Goal: Information Seeking & Learning: Compare options

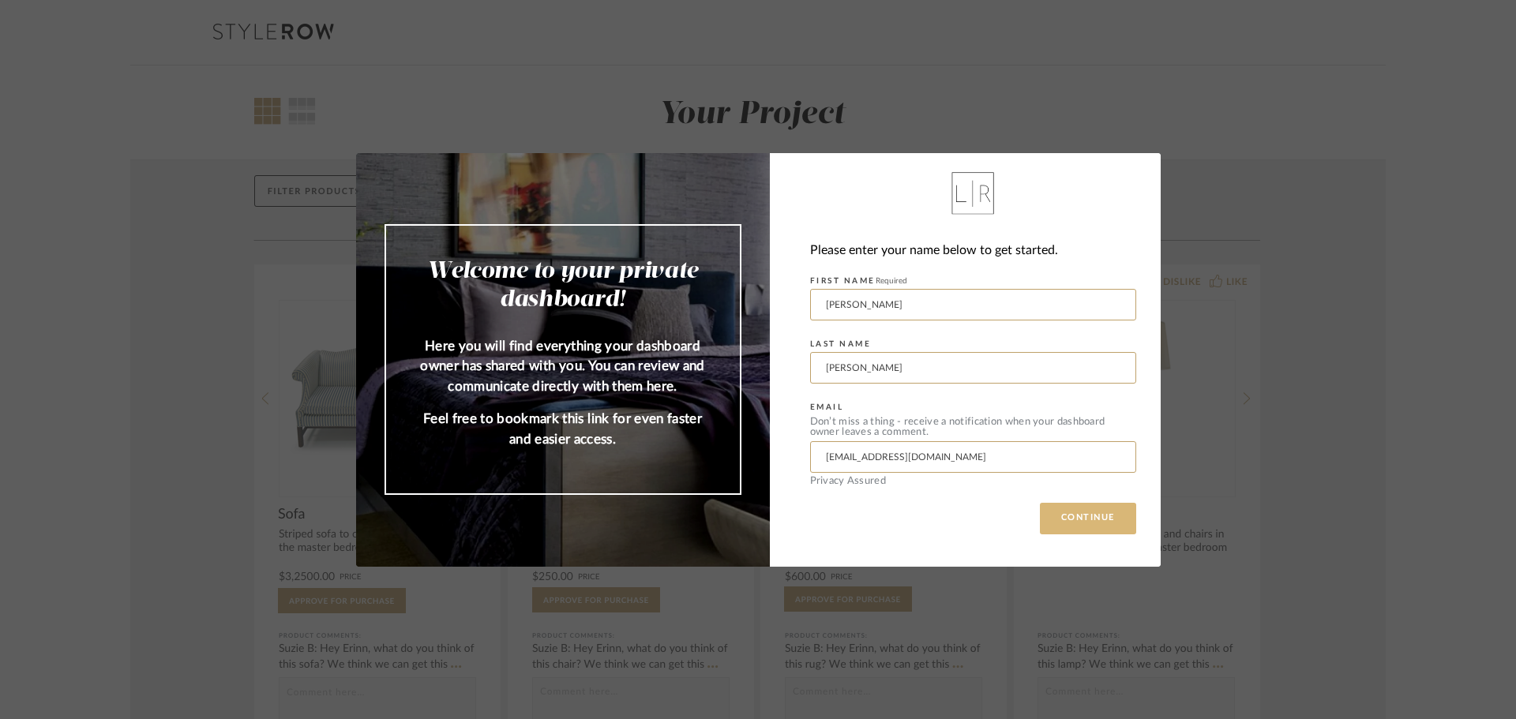
click at [1084, 519] on button "CONTINUE" at bounding box center [1088, 519] width 96 height 32
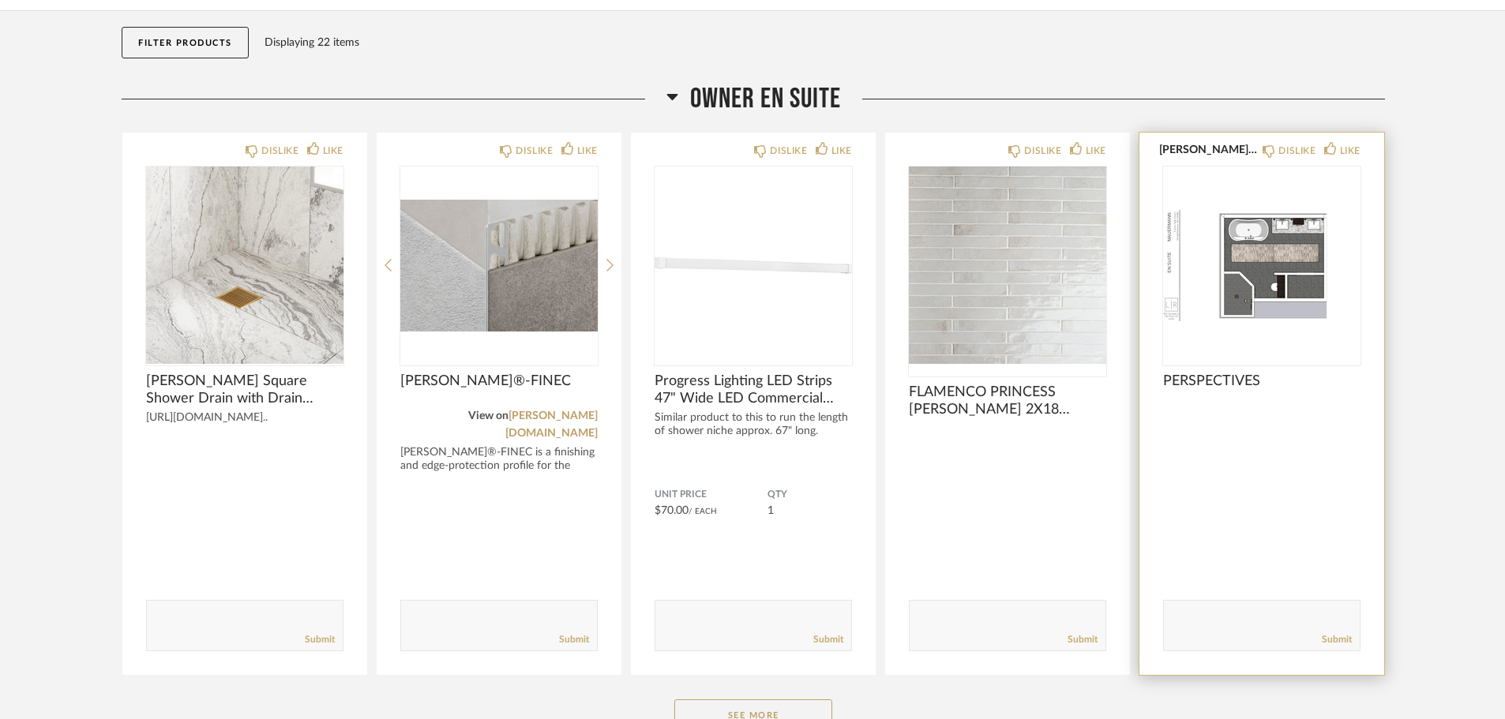
scroll to position [158, 0]
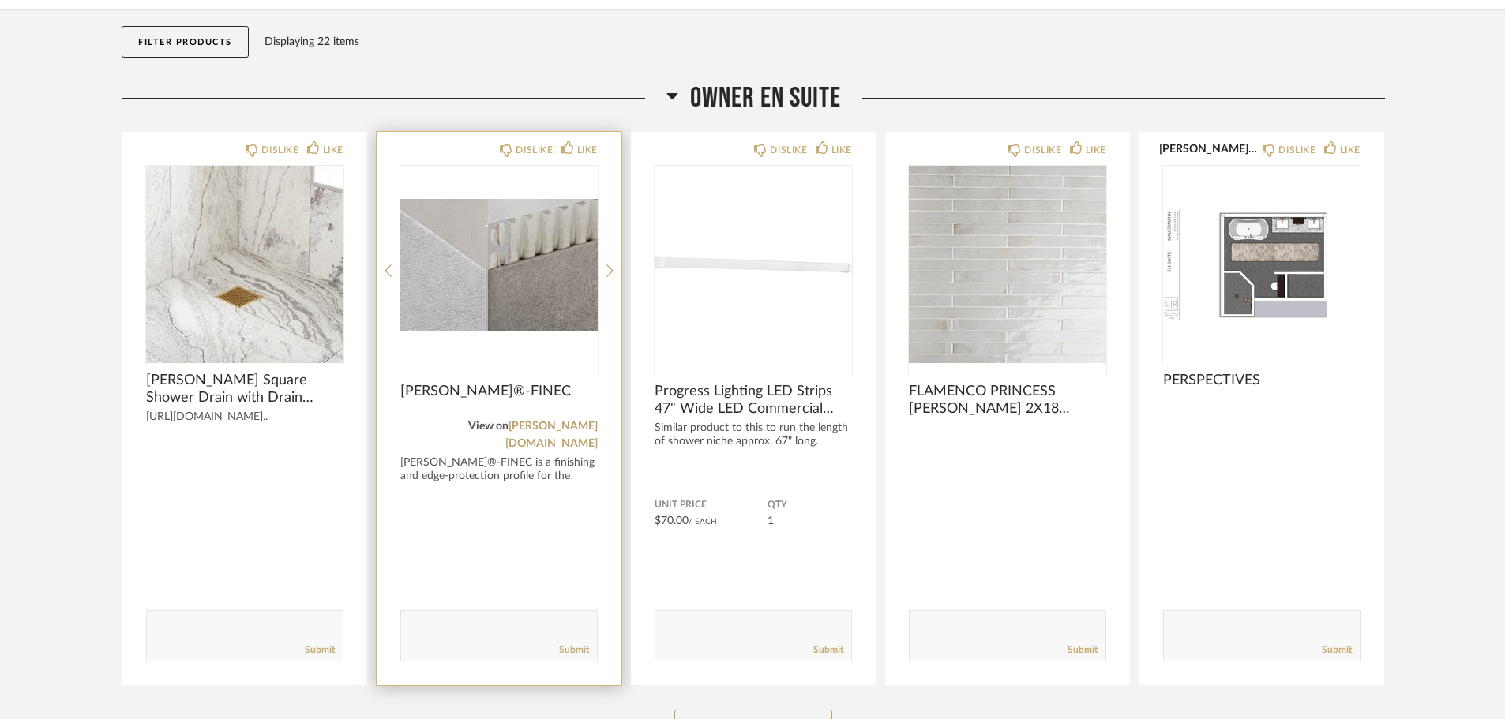
click at [524, 258] on img "0" at bounding box center [498, 264] width 197 height 197
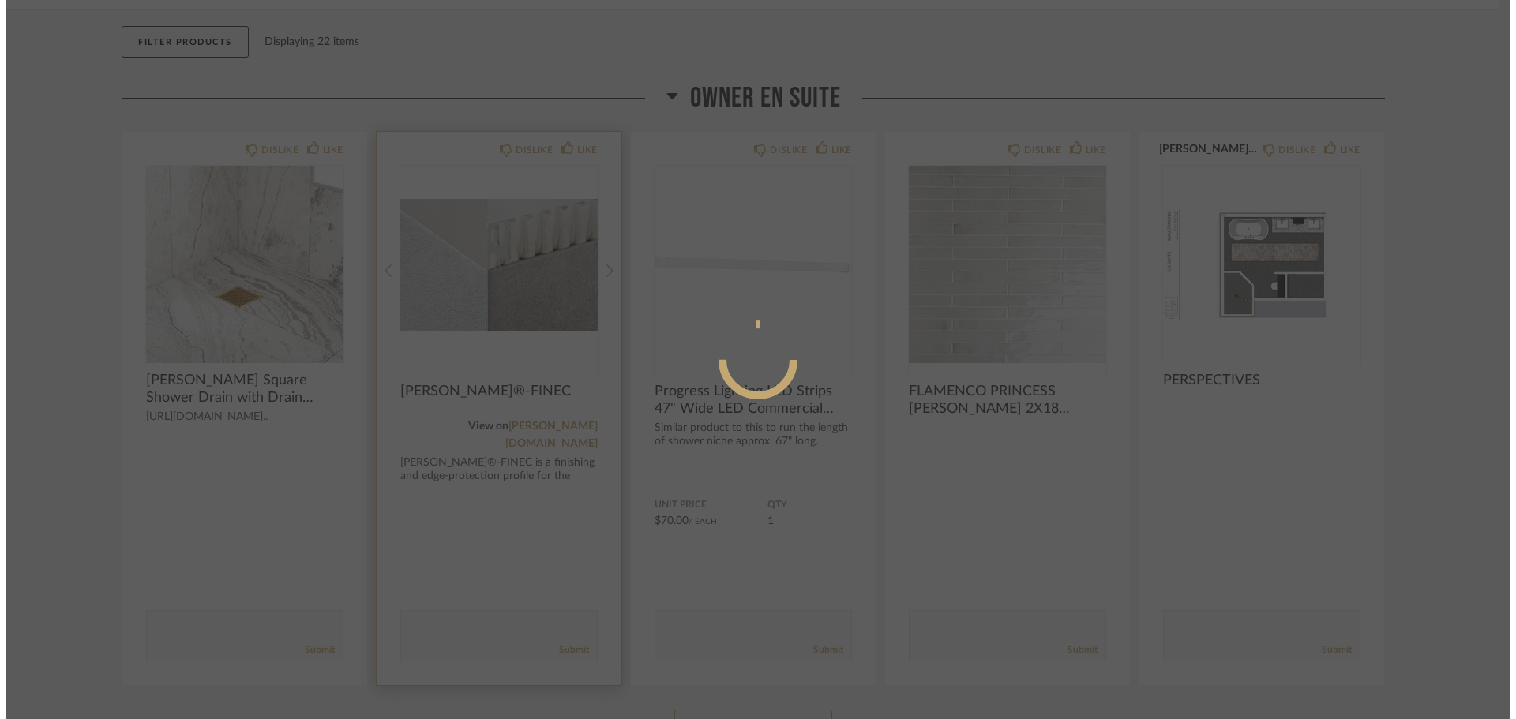
scroll to position [0, 0]
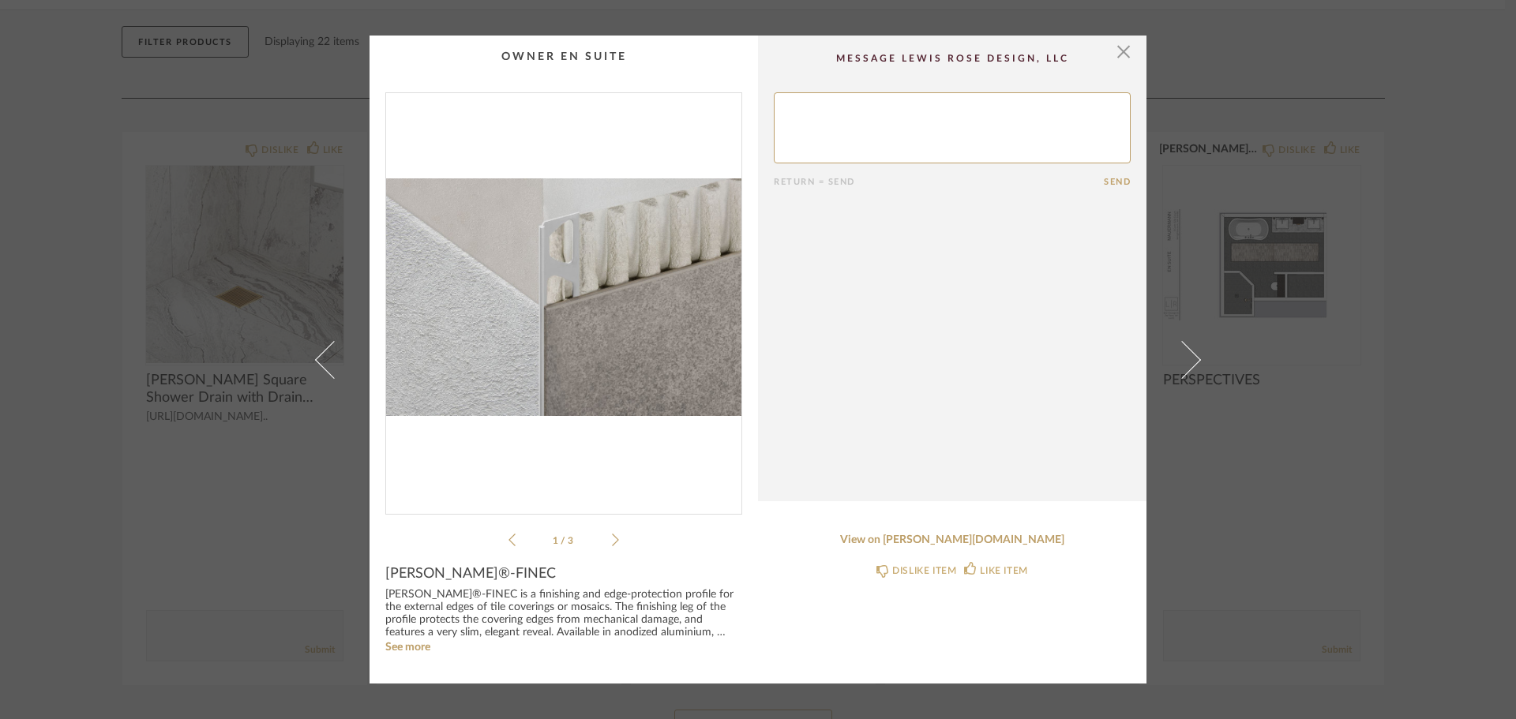
click at [612, 535] on icon at bounding box center [615, 540] width 7 height 14
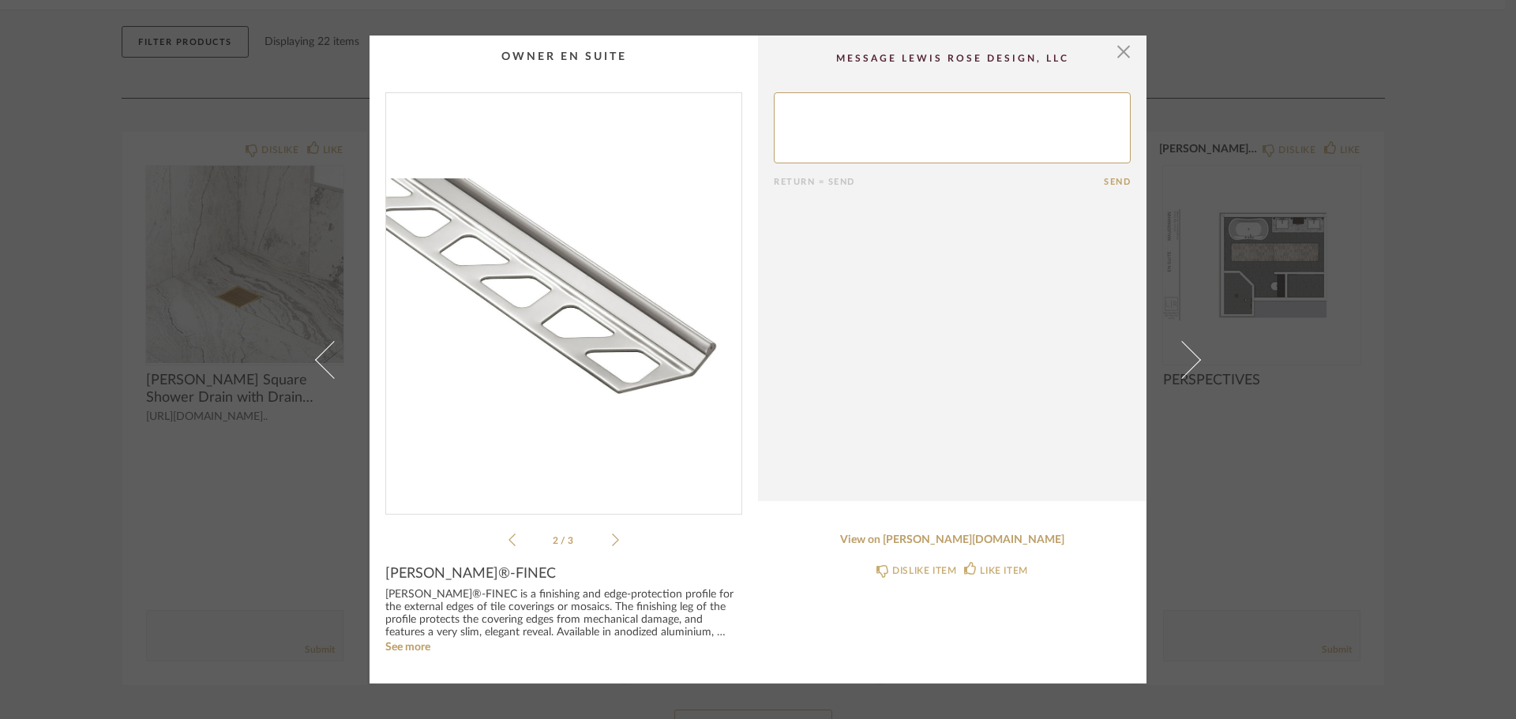
click at [612, 535] on icon at bounding box center [615, 540] width 7 height 14
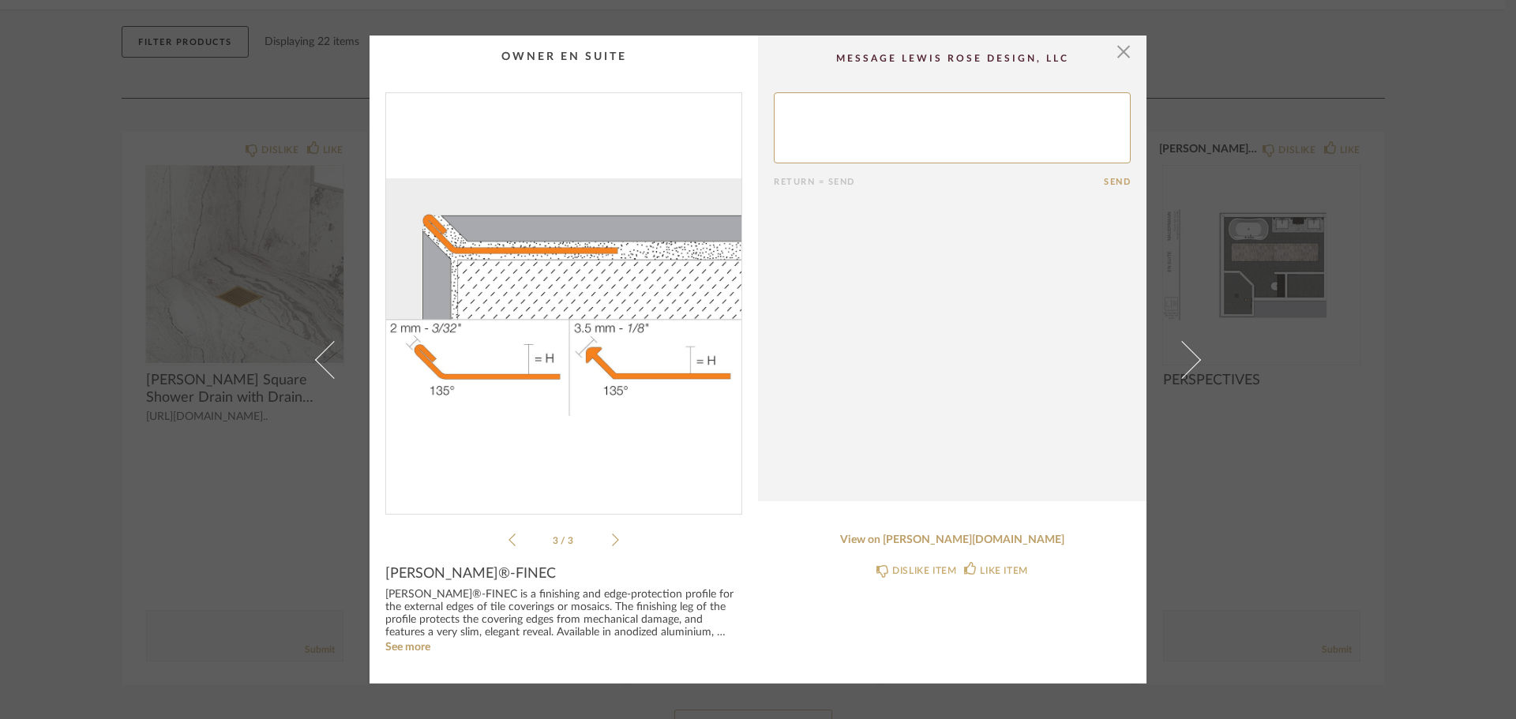
click at [509, 542] on icon at bounding box center [512, 540] width 7 height 14
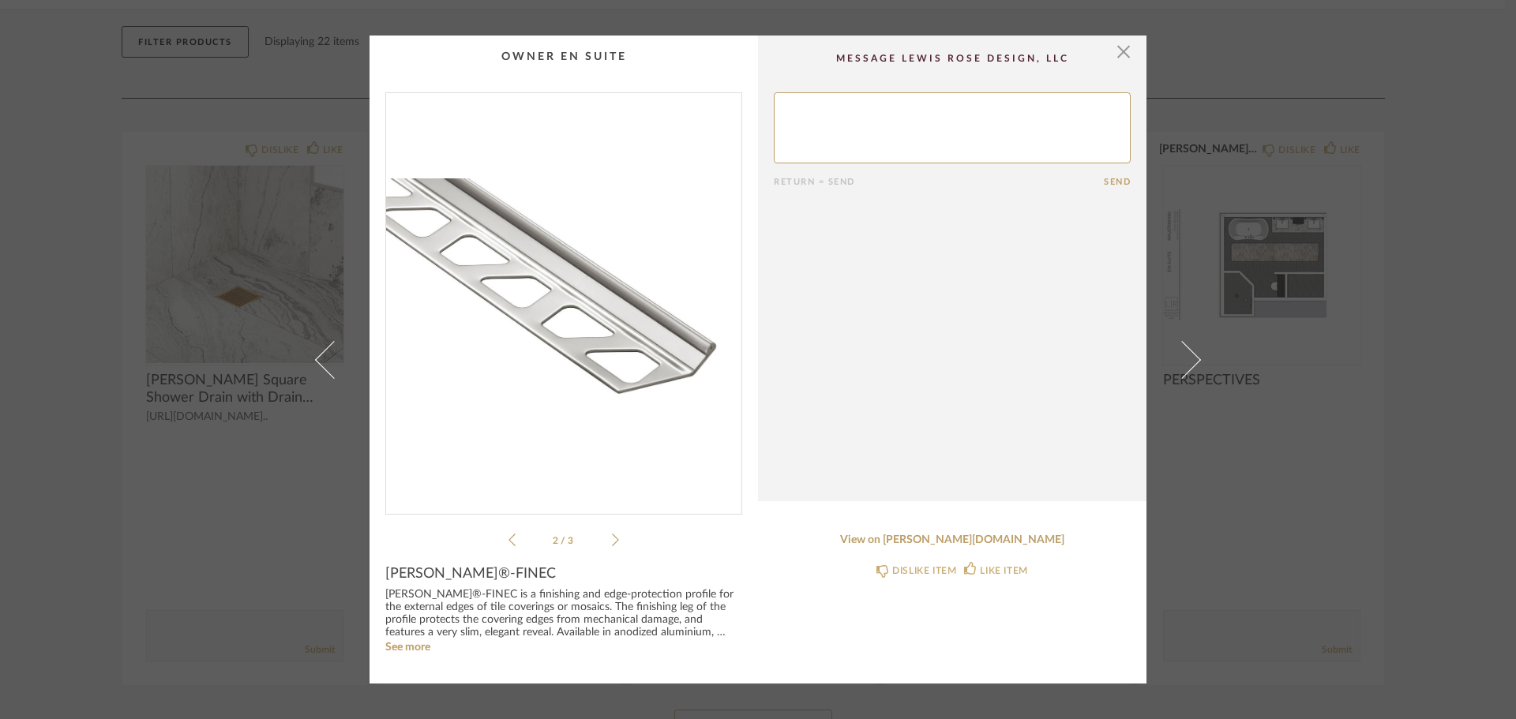
click at [509, 542] on icon at bounding box center [512, 540] width 7 height 14
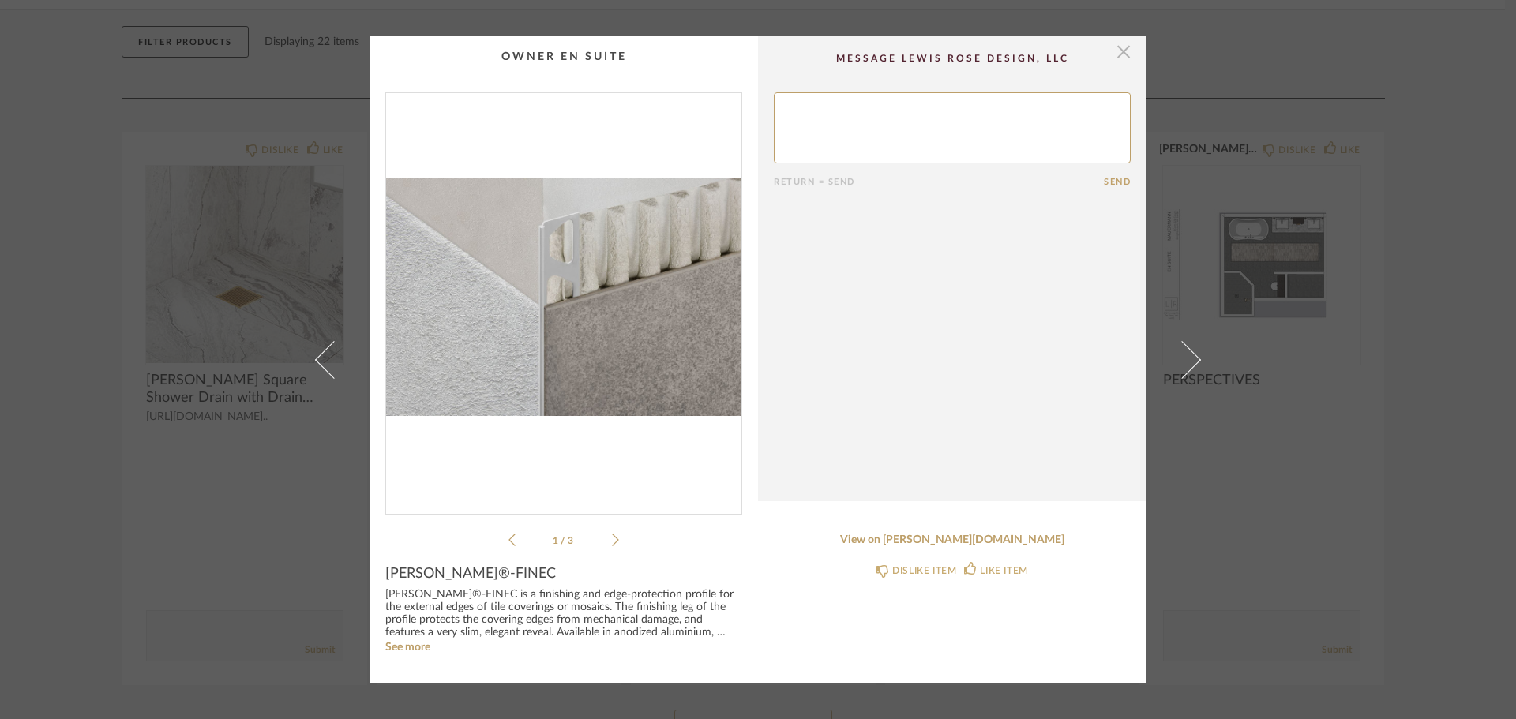
click at [1120, 49] on span "button" at bounding box center [1124, 52] width 32 height 32
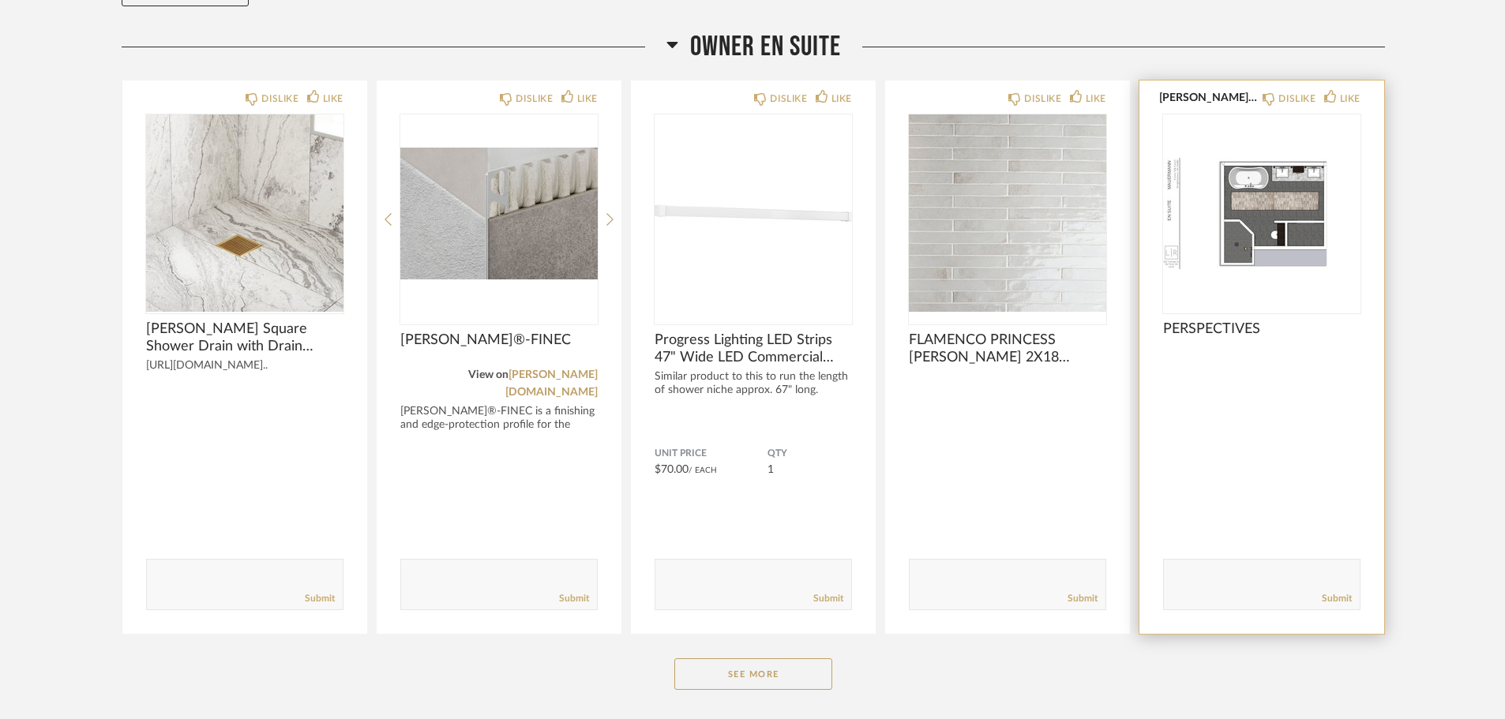
scroll to position [297, 0]
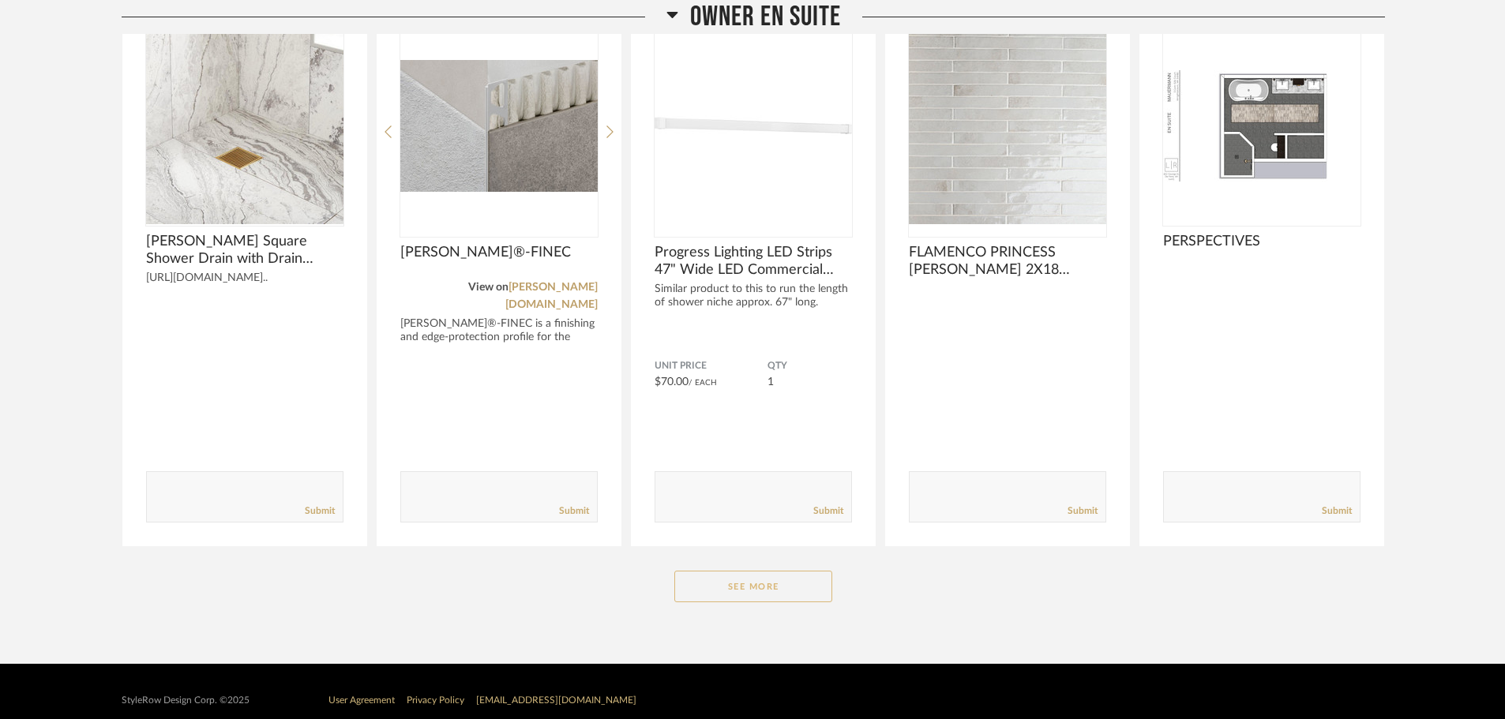
click at [799, 579] on button "See More" at bounding box center [753, 587] width 158 height 32
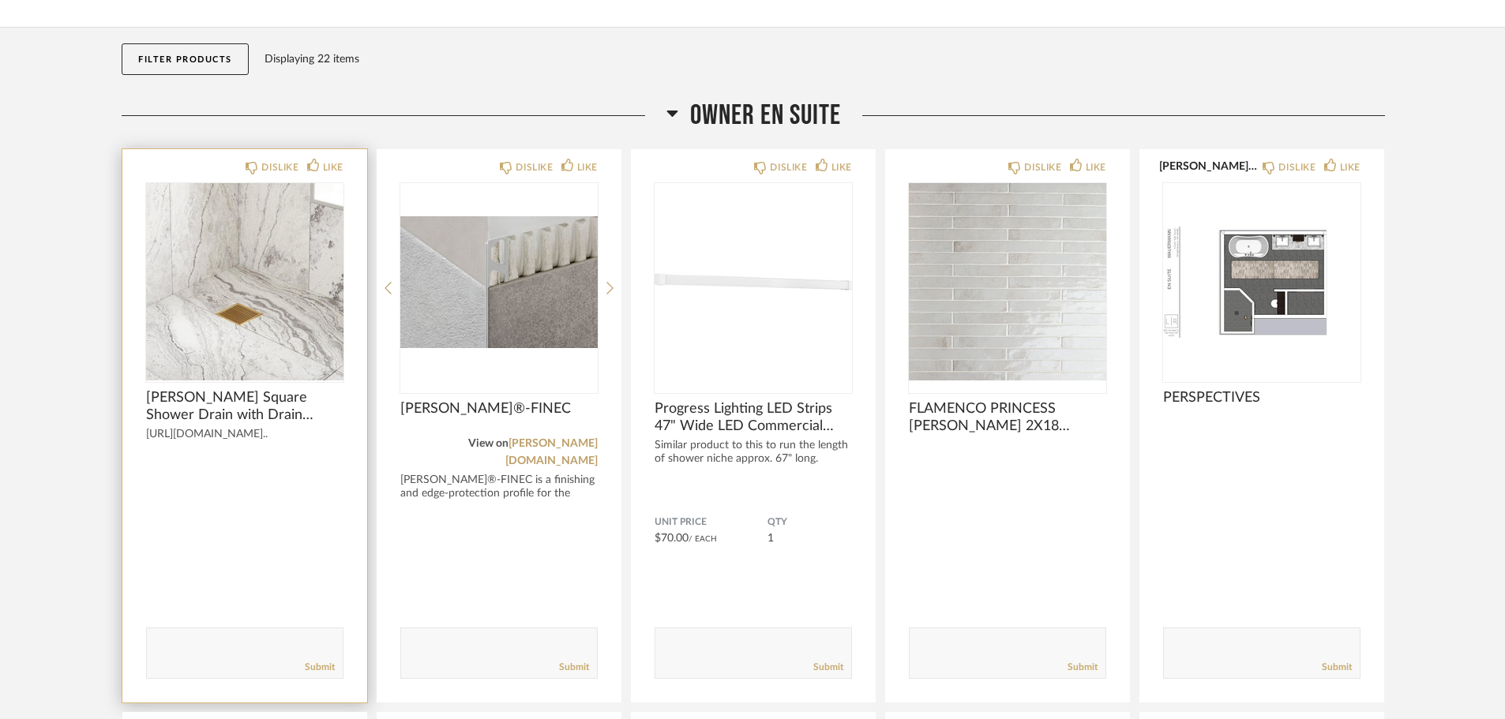
scroll to position [139, 0]
click at [212, 419] on span "[PERSON_NAME] Square Shower Drain with Drain Flange" at bounding box center [244, 408] width 197 height 35
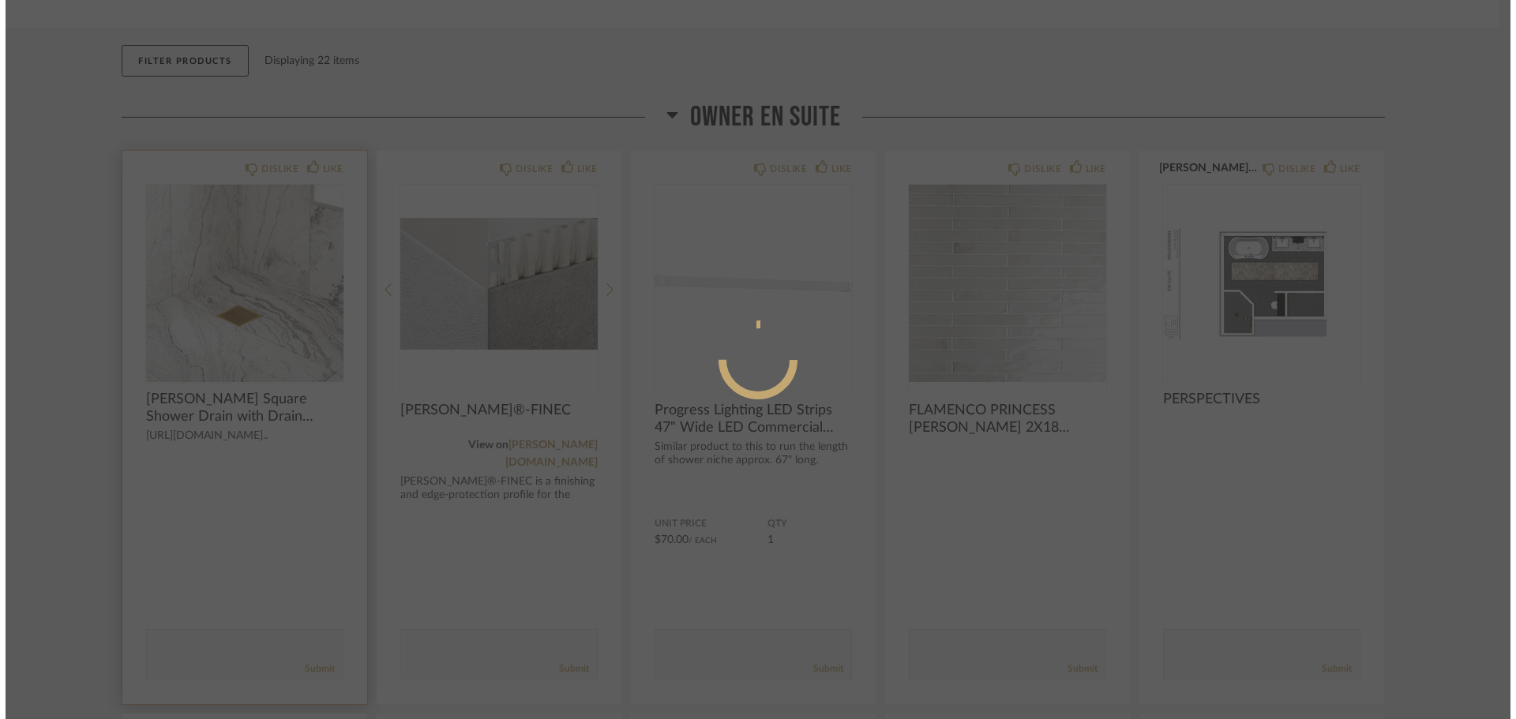
scroll to position [0, 0]
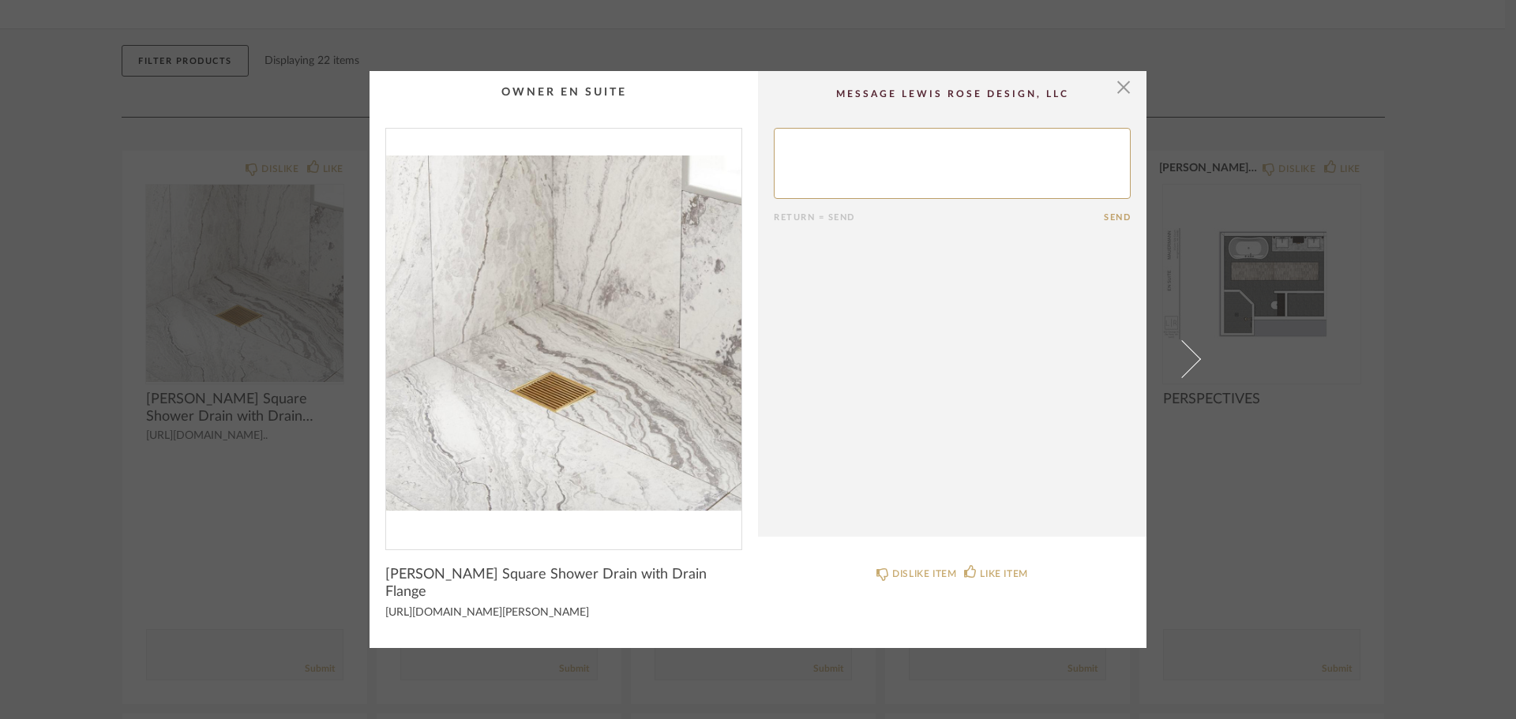
drag, startPoint x: 512, startPoint y: 614, endPoint x: 373, endPoint y: 594, distance: 140.5
click at [373, 594] on cpp-summary-info "[PERSON_NAME] Square Shower Drain with Drain Flange [URL][DOMAIN_NAME][PERSON_N…" at bounding box center [564, 591] width 388 height 82
copy div "[URL][DOMAIN_NAME][PERSON_NAME]"
click at [577, 618] on div "[PERSON_NAME] Square Shower Drain with Drain Flange [URL][DOMAIN_NAME][PERSON_N…" at bounding box center [563, 599] width 357 height 66
drag, startPoint x: 561, startPoint y: 622, endPoint x: 377, endPoint y: 584, distance: 188.6
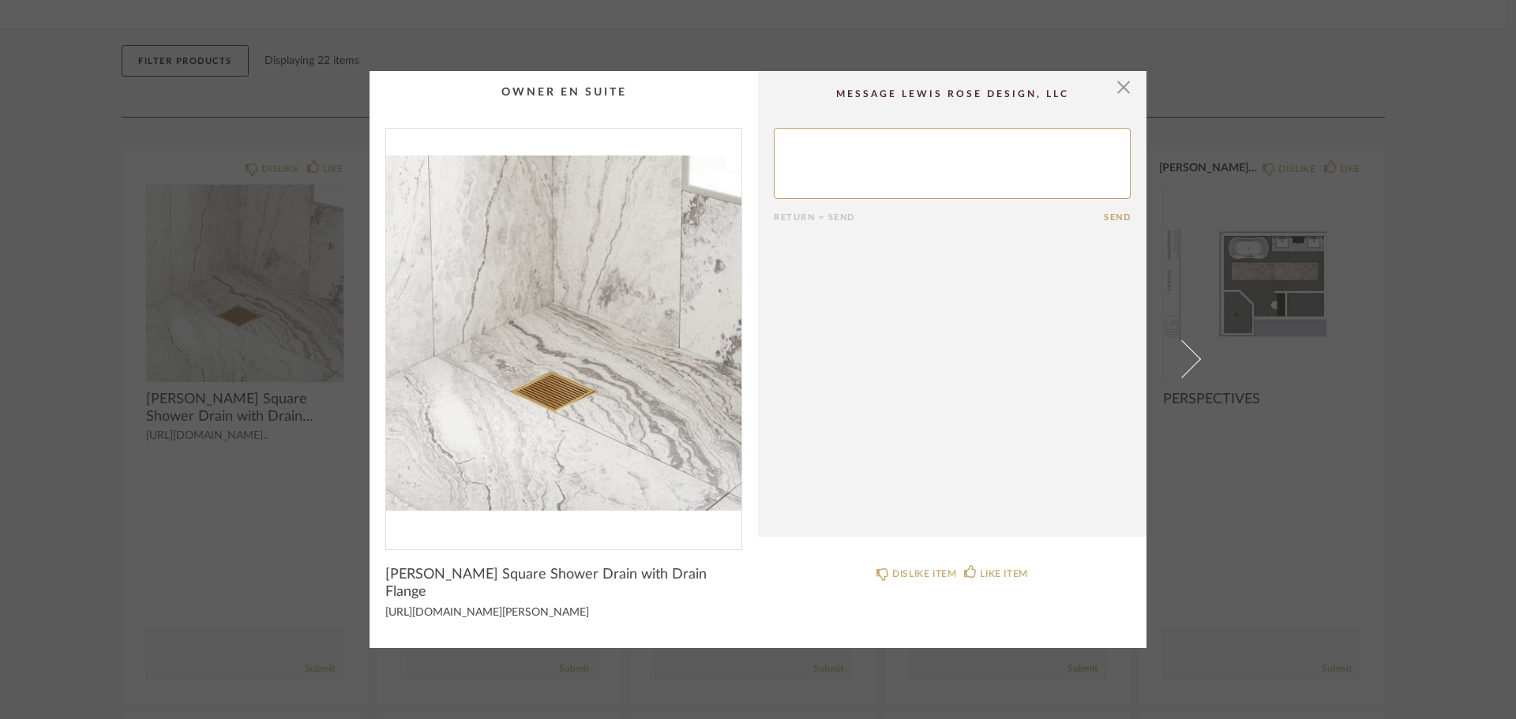
click at [377, 584] on cpp-summary-info "[PERSON_NAME] Square Shower Drain with Drain Flange [URL][DOMAIN_NAME][PERSON_N…" at bounding box center [564, 591] width 388 height 82
copy div "[PERSON_NAME] Square Shower Drain with Drain Flange [URL][DOMAIN_NAME][PERSON_N…"
click at [1124, 88] on span "button" at bounding box center [1124, 87] width 32 height 32
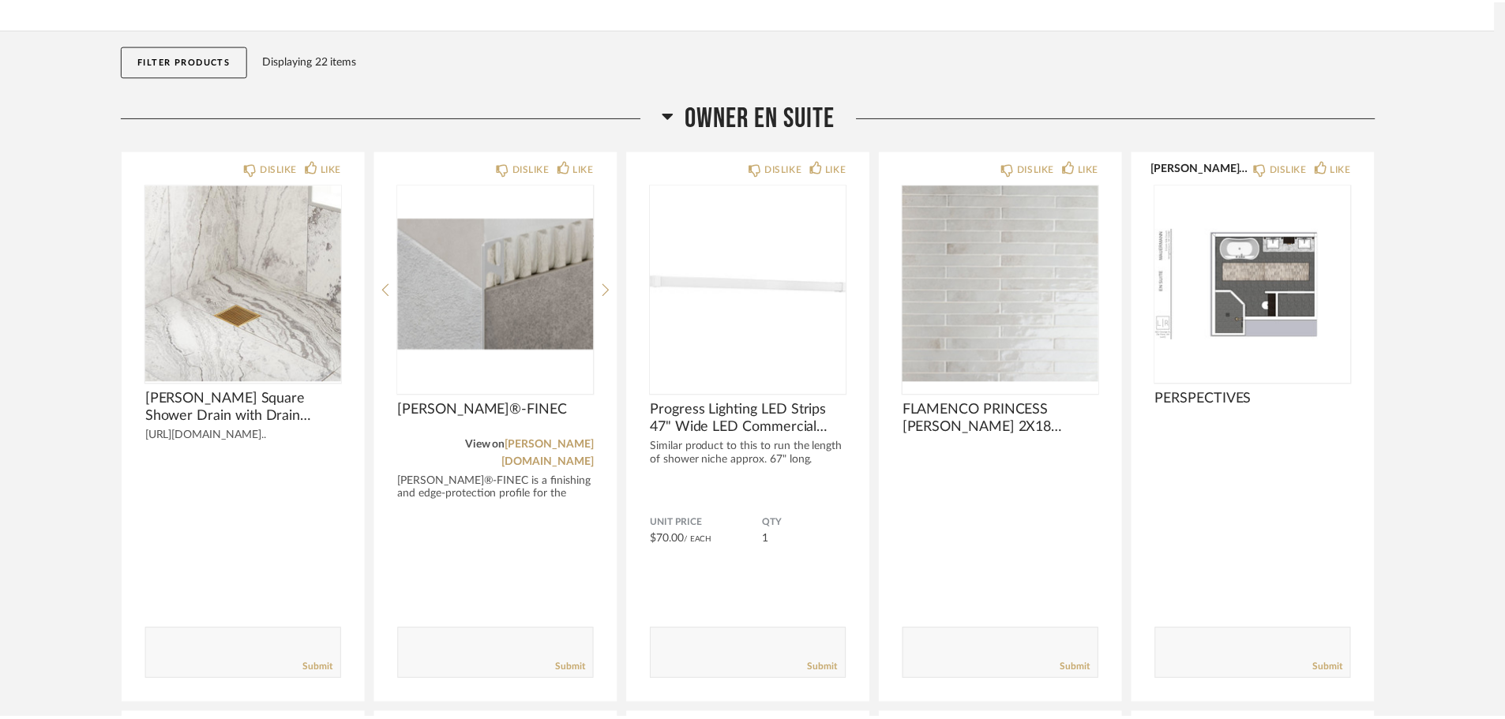
scroll to position [139, 0]
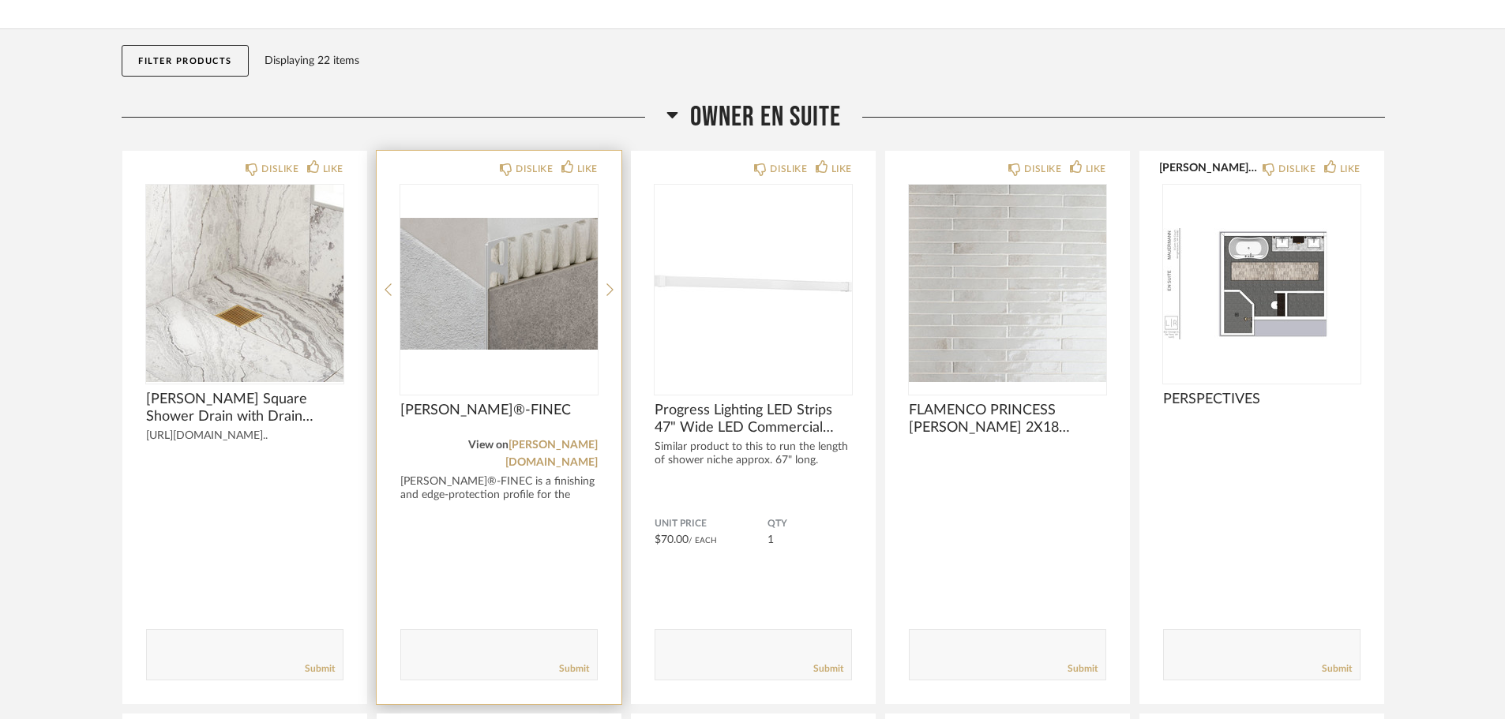
drag, startPoint x: 534, startPoint y: 396, endPoint x: 376, endPoint y: 396, distance: 157.9
click at [376, 396] on product-item "DISLIKE LIKE [PERSON_NAME]®-FINEC View on [PERSON_NAME][DOMAIN_NAME] [PERSON_NA…" at bounding box center [499, 427] width 246 height 555
drag, startPoint x: 516, startPoint y: 403, endPoint x: 400, endPoint y: 409, distance: 117.0
click at [400, 409] on div "DISLIKE LIKE [PERSON_NAME]®-FINEC View on [PERSON_NAME][DOMAIN_NAME] [PERSON_NA…" at bounding box center [499, 428] width 245 height 554
copy span "[PERSON_NAME]®-FINEC"
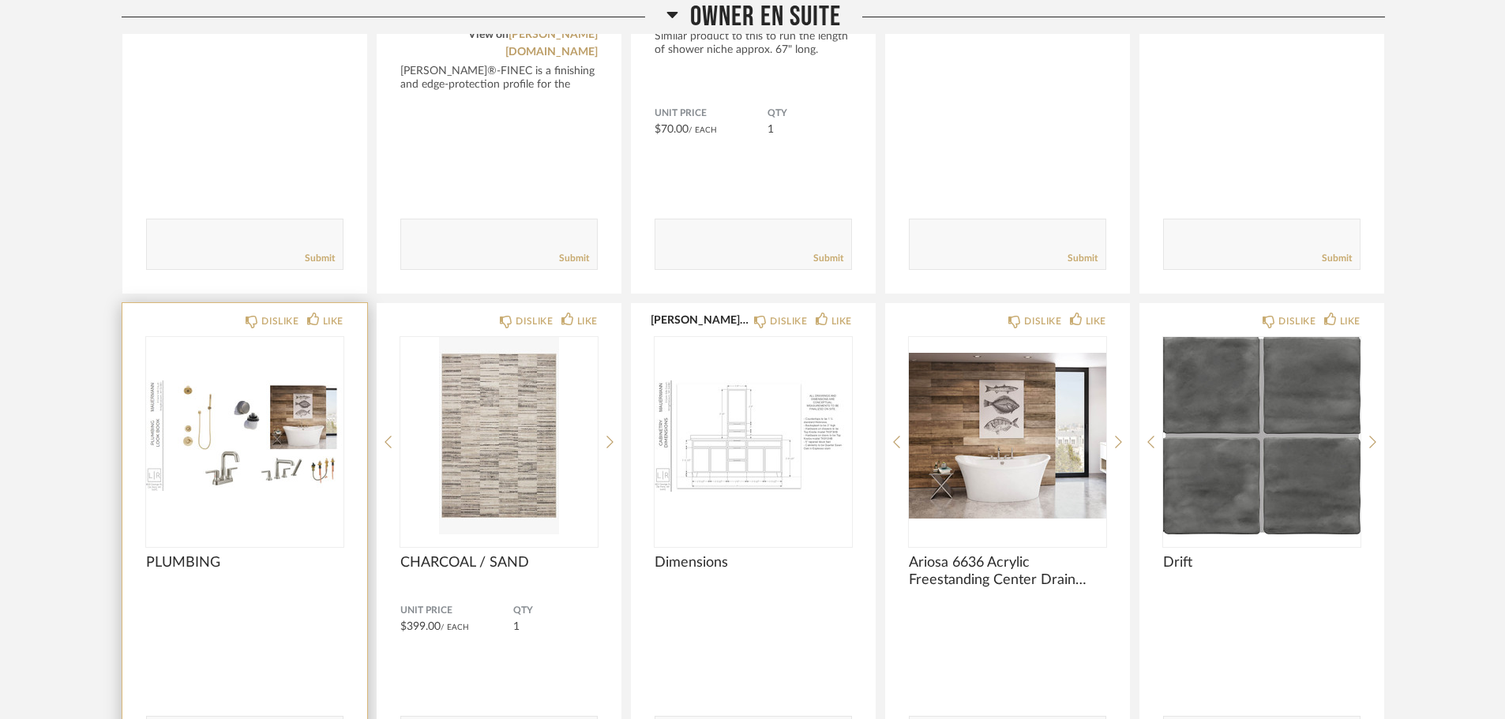
scroll to position [613, 0]
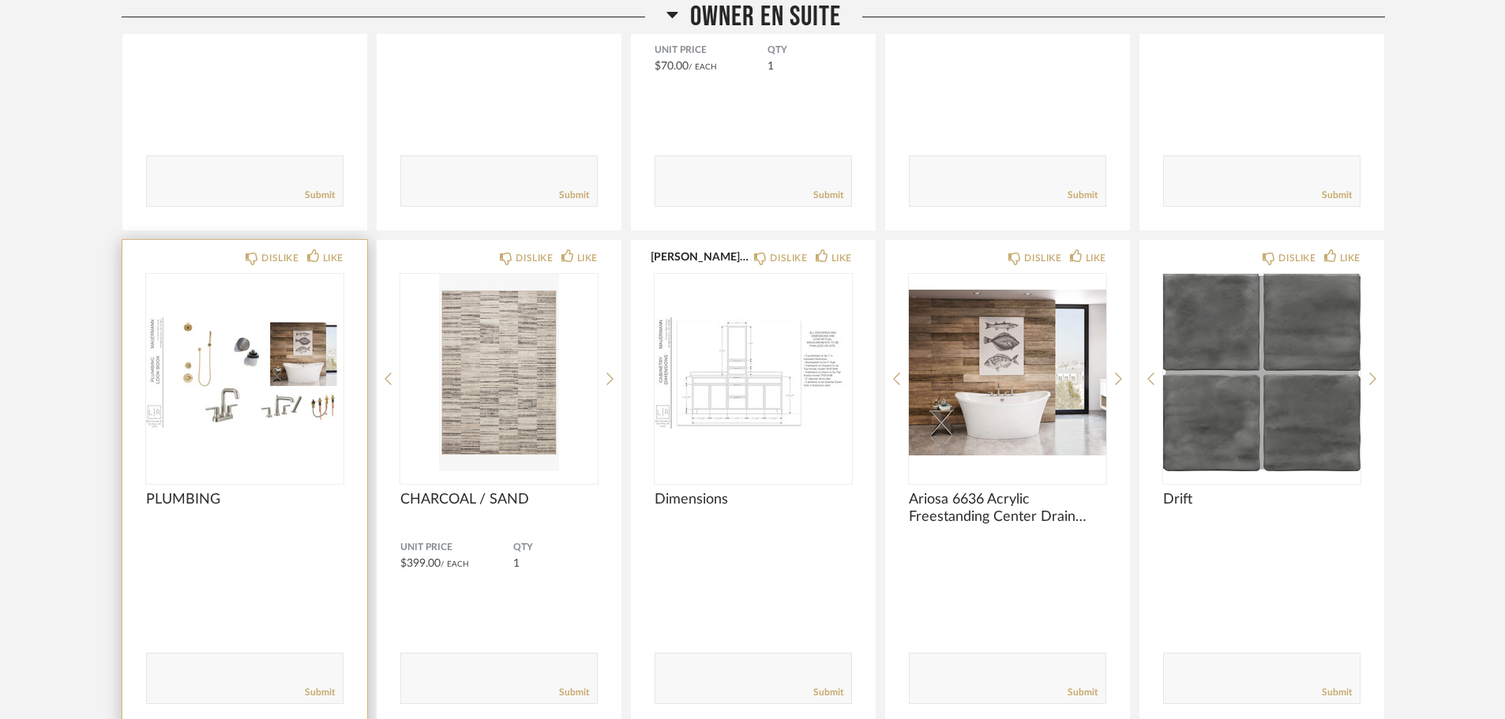
click at [197, 491] on span "PLUMBING" at bounding box center [244, 499] width 197 height 17
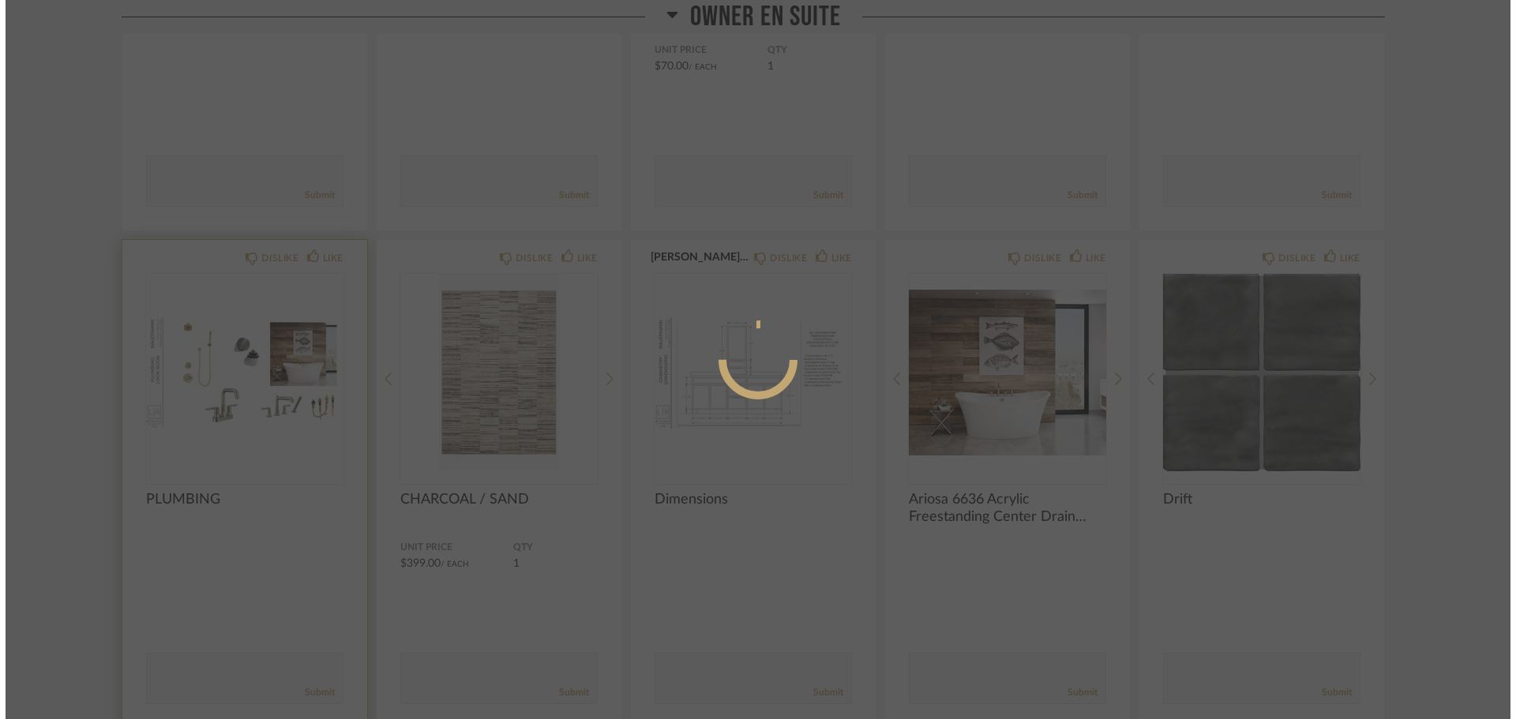
scroll to position [0, 0]
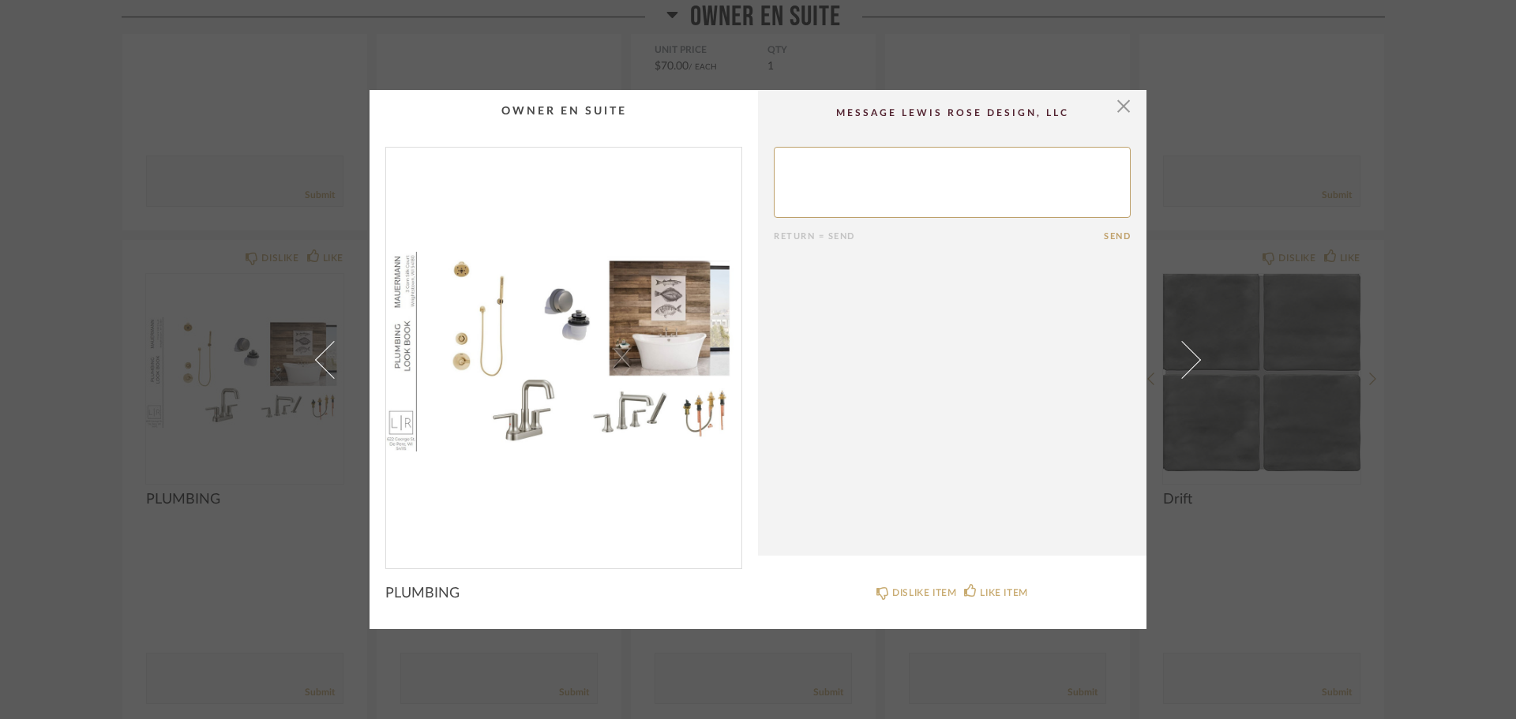
click at [15, 511] on div "× Return = Send Send PLUMBING DISLIKE ITEM LIKE ITEM" at bounding box center [758, 359] width 1516 height 719
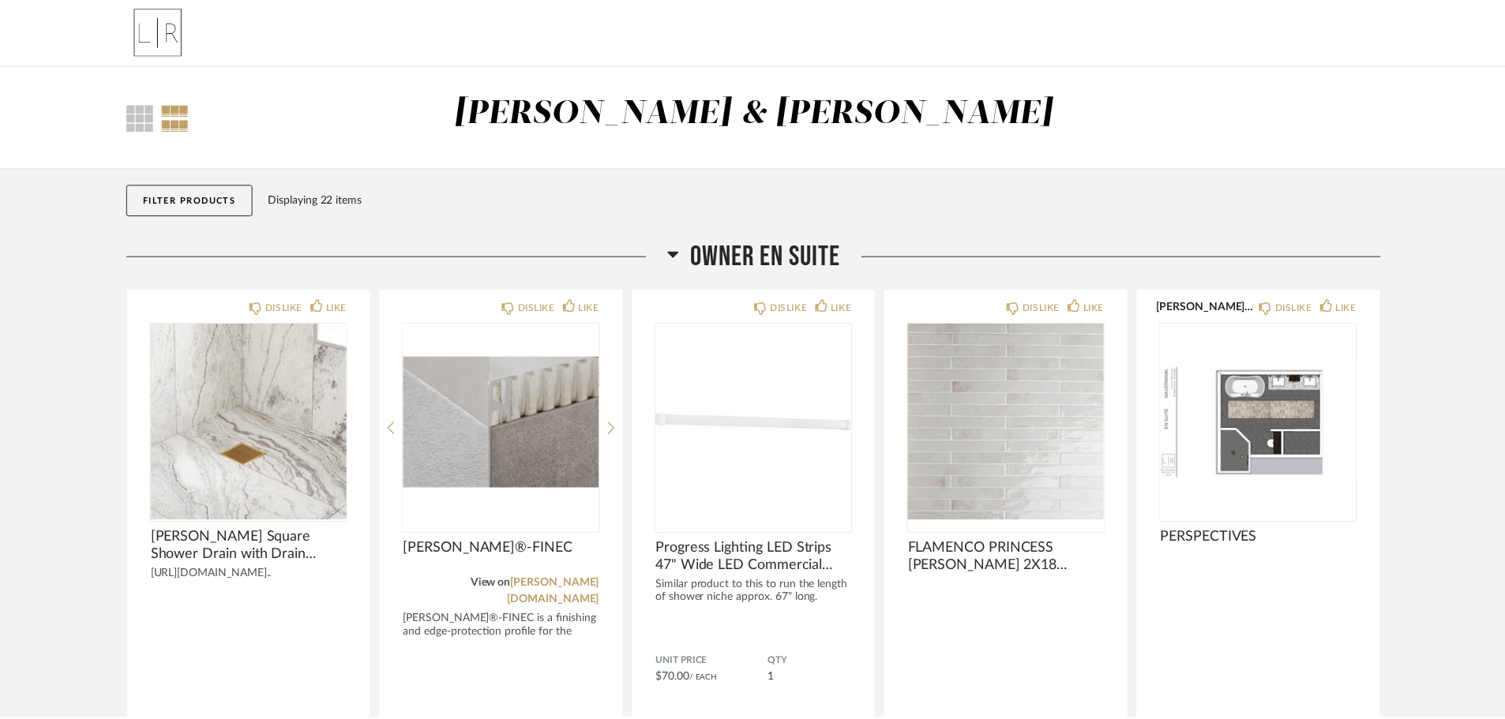
scroll to position [613, 0]
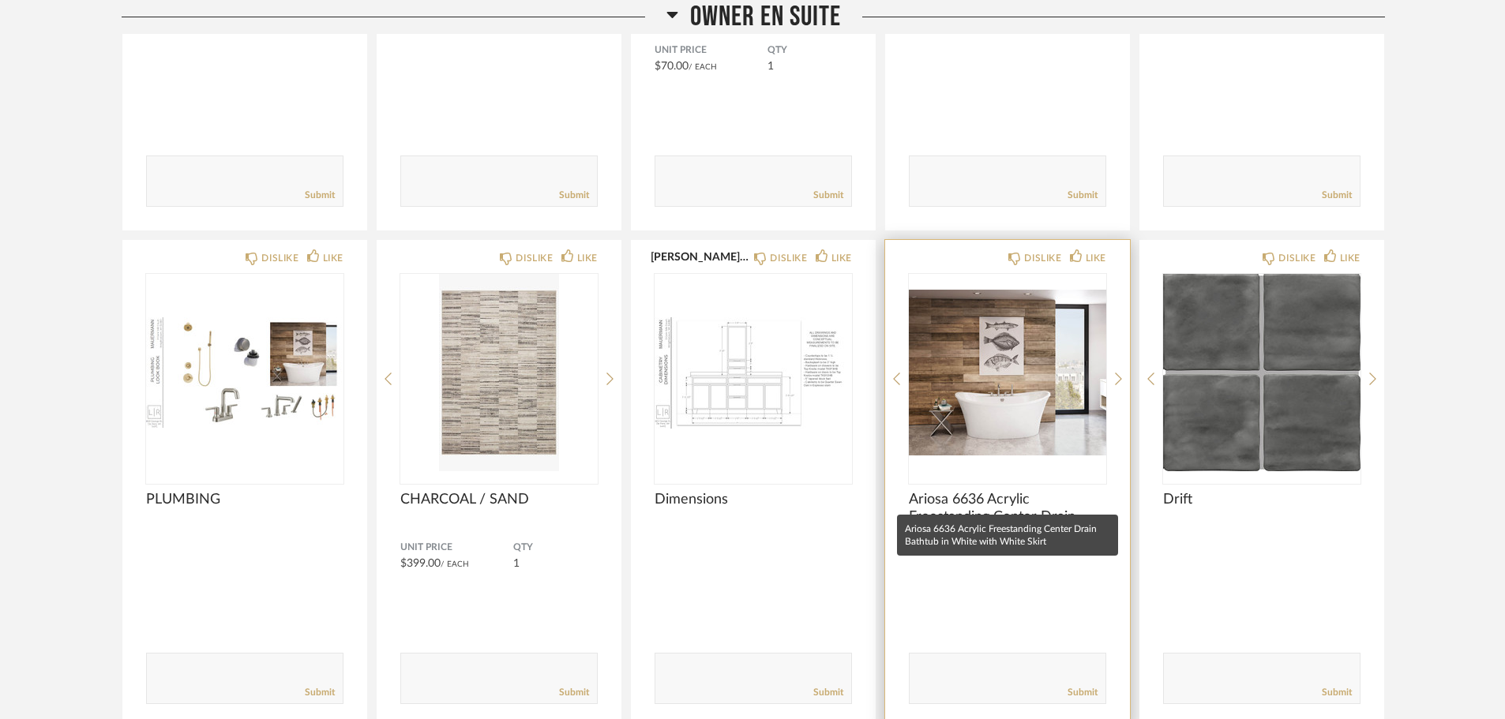
click at [980, 497] on span "Ariosa 6636 Acrylic Freestanding Center Drain Bathtub in White with White Skirt" at bounding box center [1007, 508] width 197 height 35
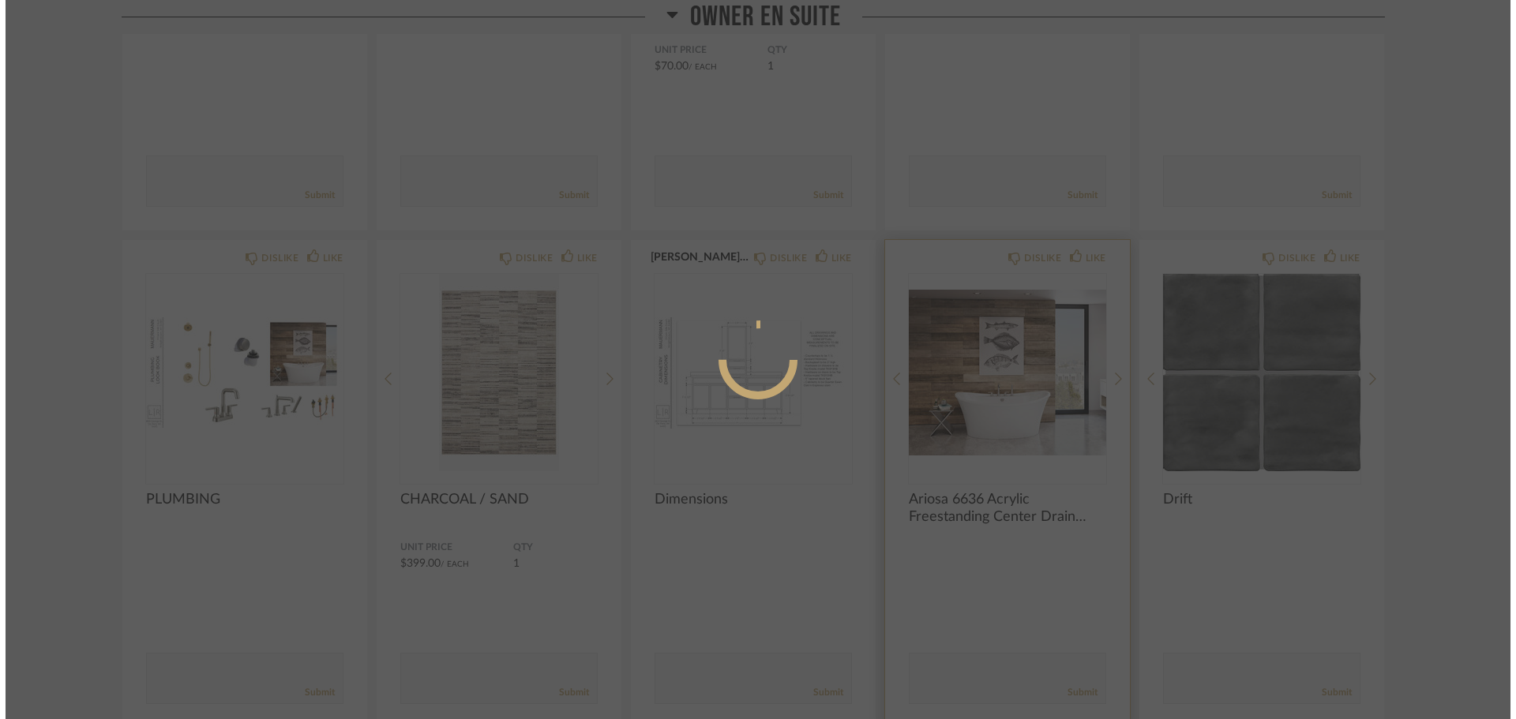
scroll to position [0, 0]
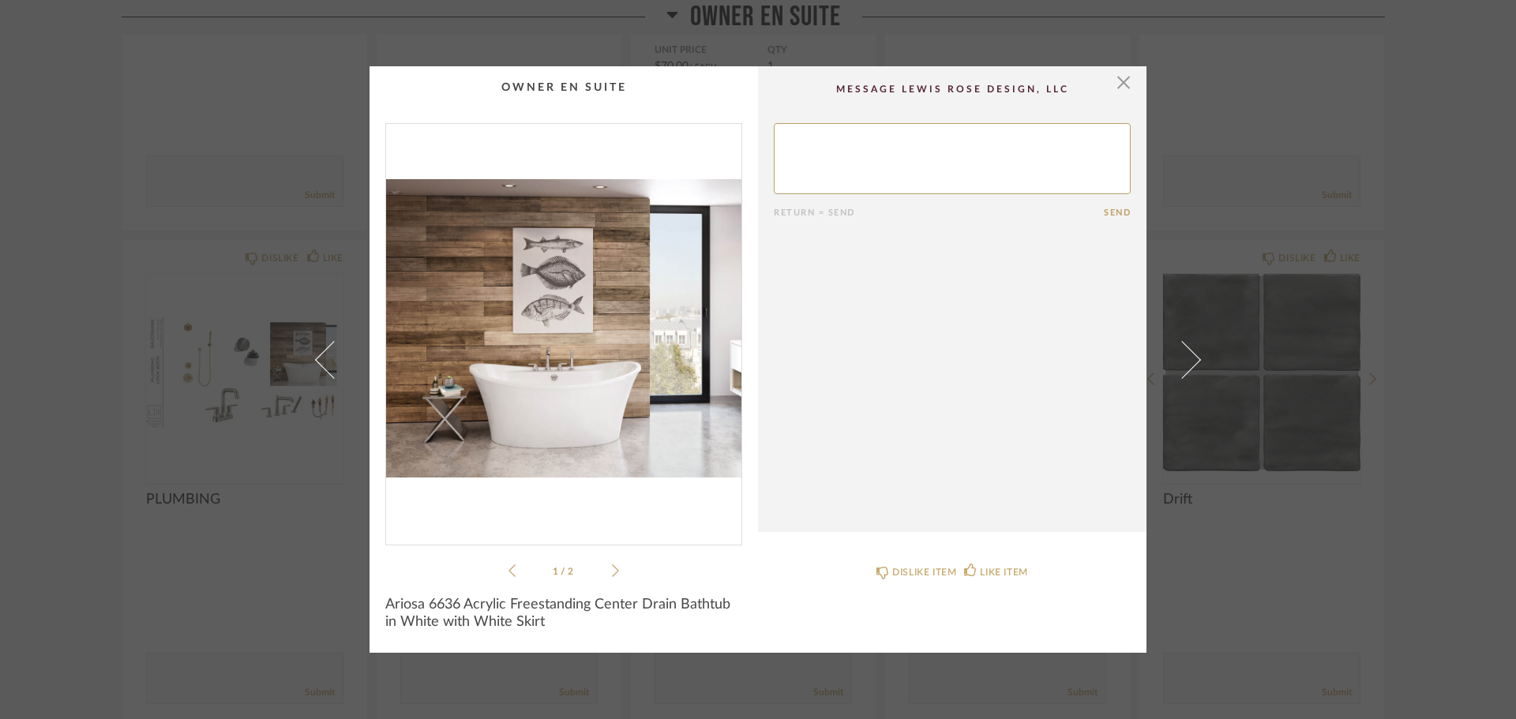
click at [612, 574] on icon at bounding box center [615, 571] width 7 height 14
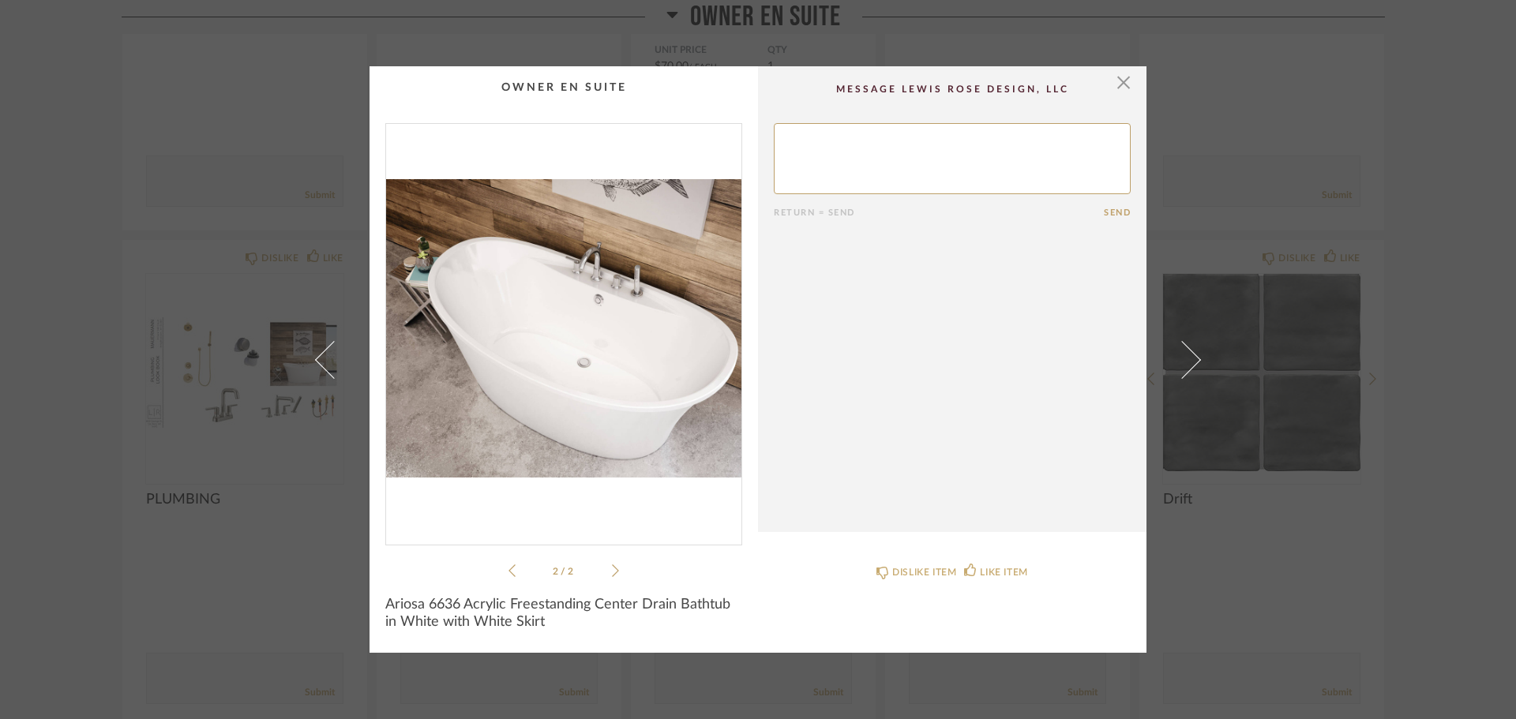
click at [517, 575] on li "2 / 2" at bounding box center [564, 570] width 96 height 19
click at [501, 572] on div "2 / 2" at bounding box center [563, 351] width 357 height 457
click at [509, 568] on icon at bounding box center [512, 571] width 7 height 14
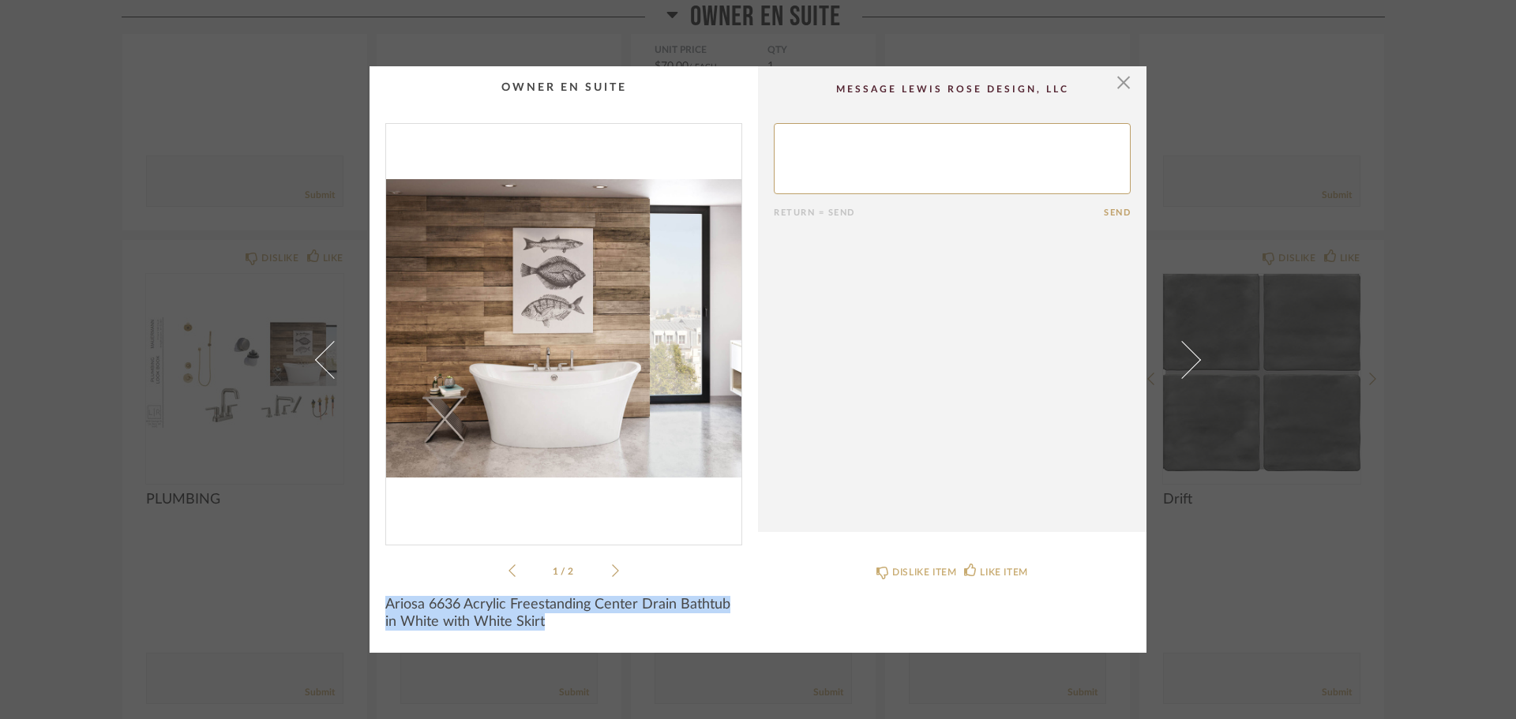
drag, startPoint x: 543, startPoint y: 622, endPoint x: 381, endPoint y: 600, distance: 163.4
click at [385, 600] on span "Ariosa 6636 Acrylic Freestanding Center Drain Bathtub in White with White Skirt" at bounding box center [563, 613] width 357 height 35
copy span "Ariosa 6636 Acrylic Freestanding Center Drain Bathtub in White with White Skirt"
click at [1115, 74] on span "button" at bounding box center [1124, 82] width 32 height 32
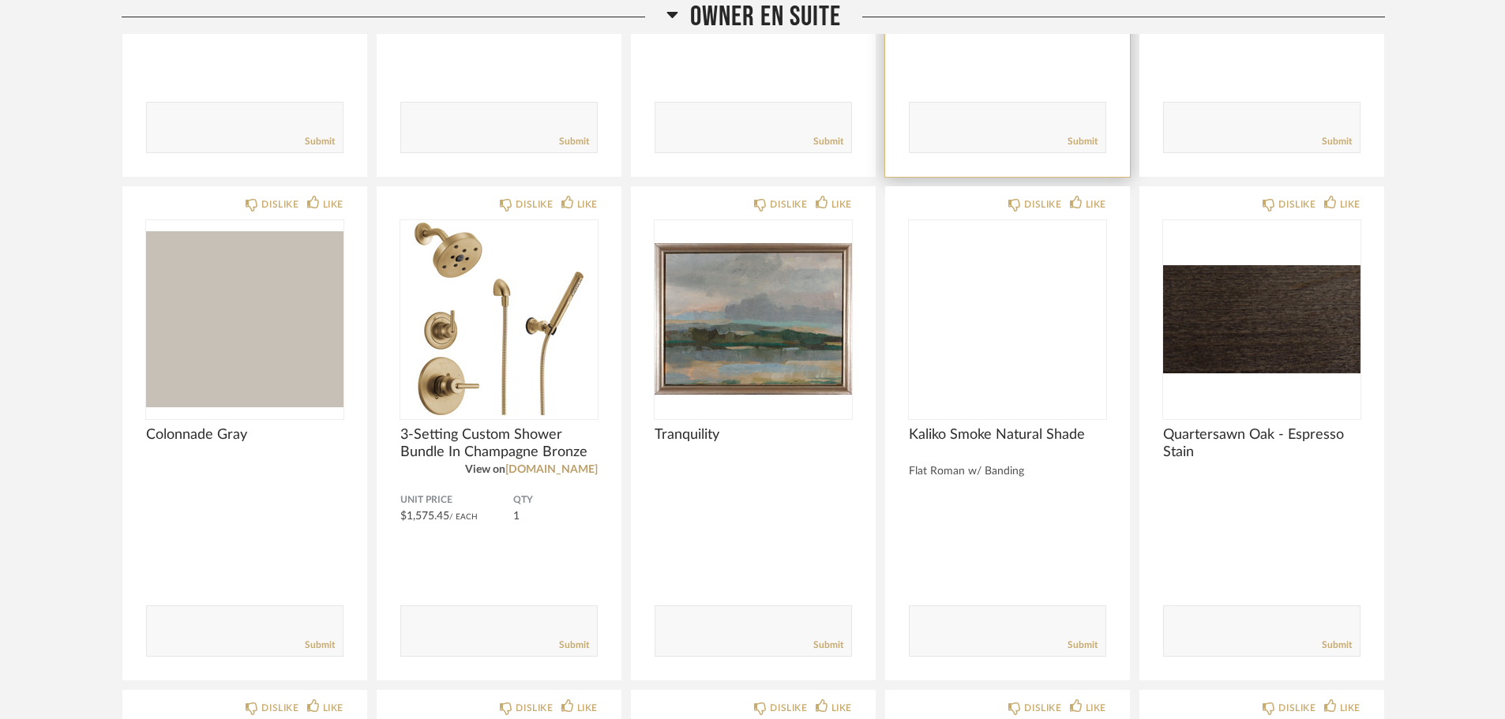
scroll to position [1165, 0]
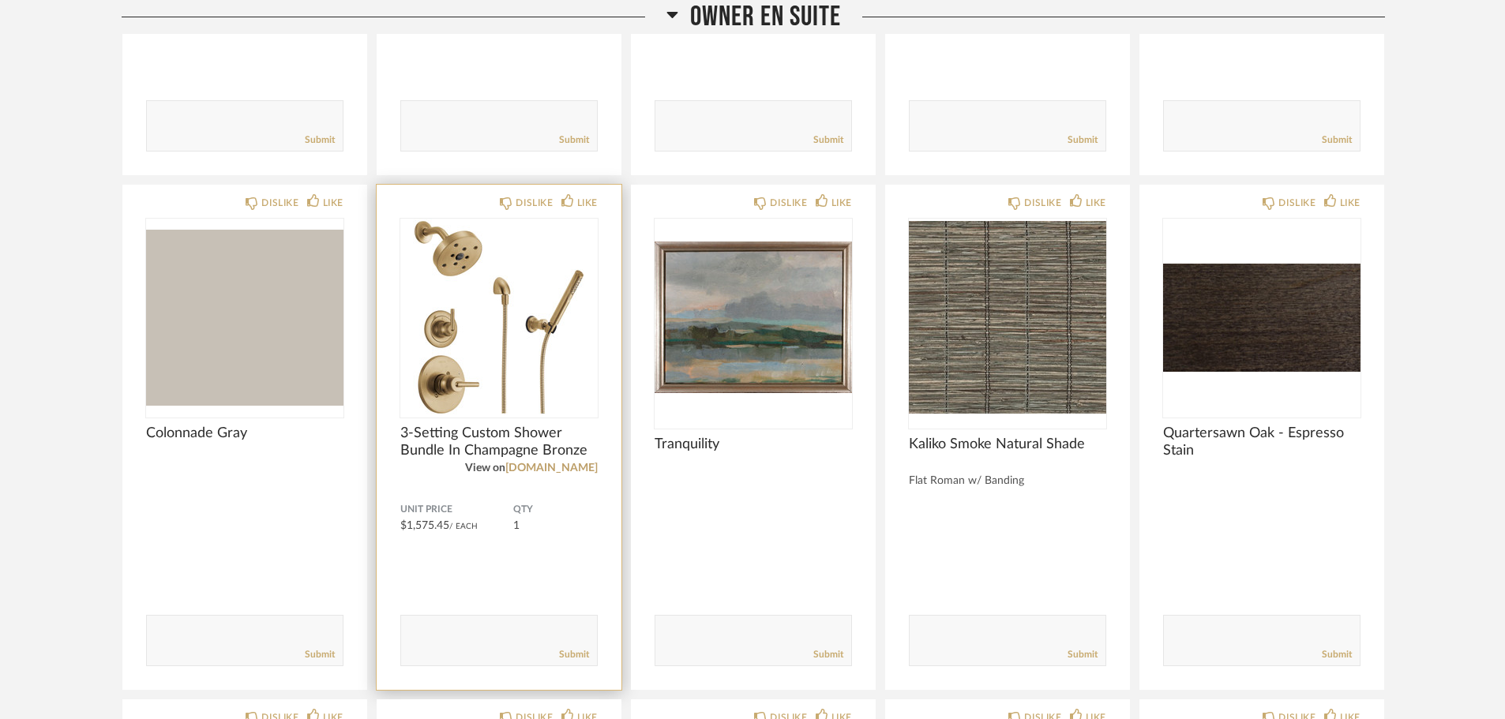
click at [467, 432] on span "3-Setting Custom Shower Bundle In Champagne Bronze" at bounding box center [498, 442] width 197 height 35
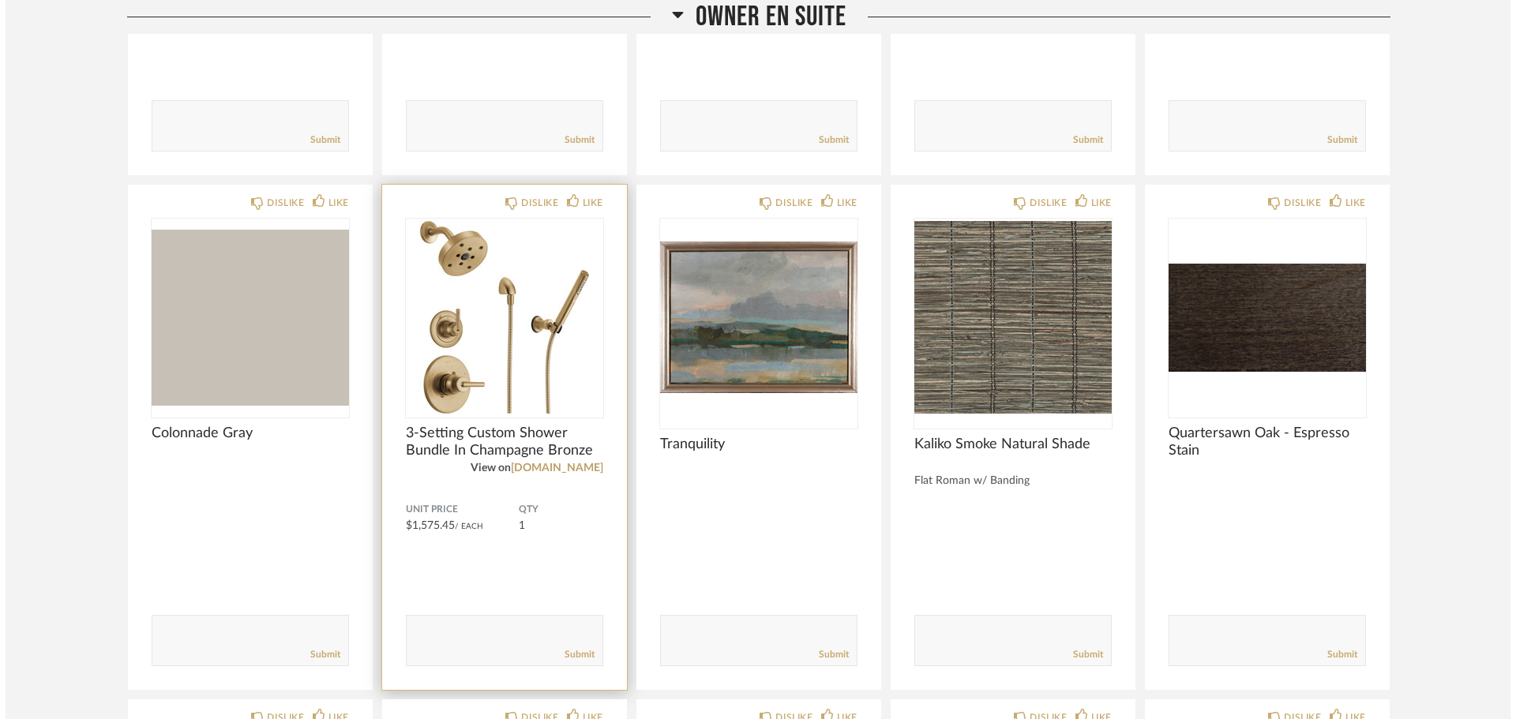
scroll to position [0, 0]
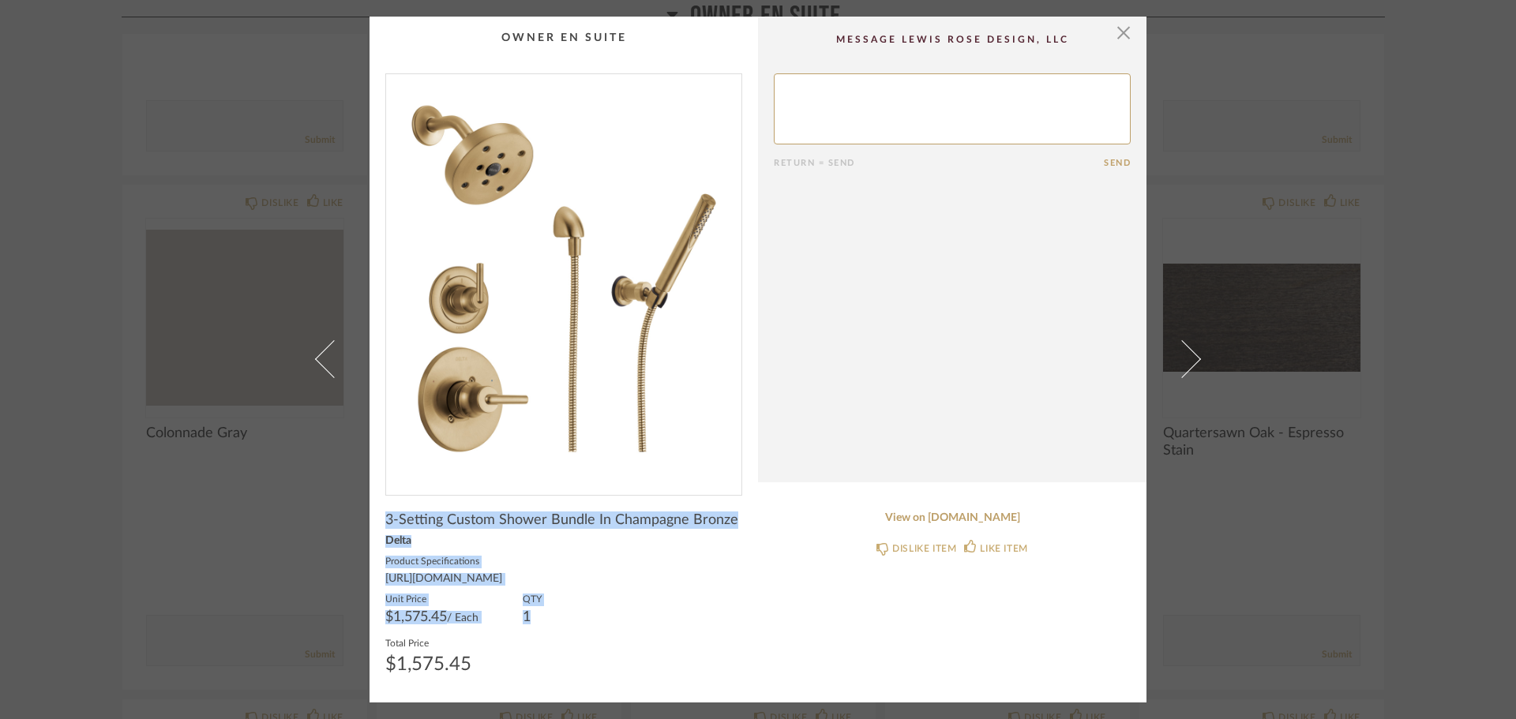
drag, startPoint x: 377, startPoint y: 510, endPoint x: 745, endPoint y: 617, distance: 383.3
click at [745, 617] on cpp-summary-info "3-Setting Custom Shower Bundle In Champagne Bronze Delta Product Specifications…" at bounding box center [564, 591] width 388 height 191
copy div "3-Setting Custom Shower Bundle In Champagne Bronze Delta Product Specifications…"
click at [1123, 28] on span "button" at bounding box center [1124, 33] width 32 height 32
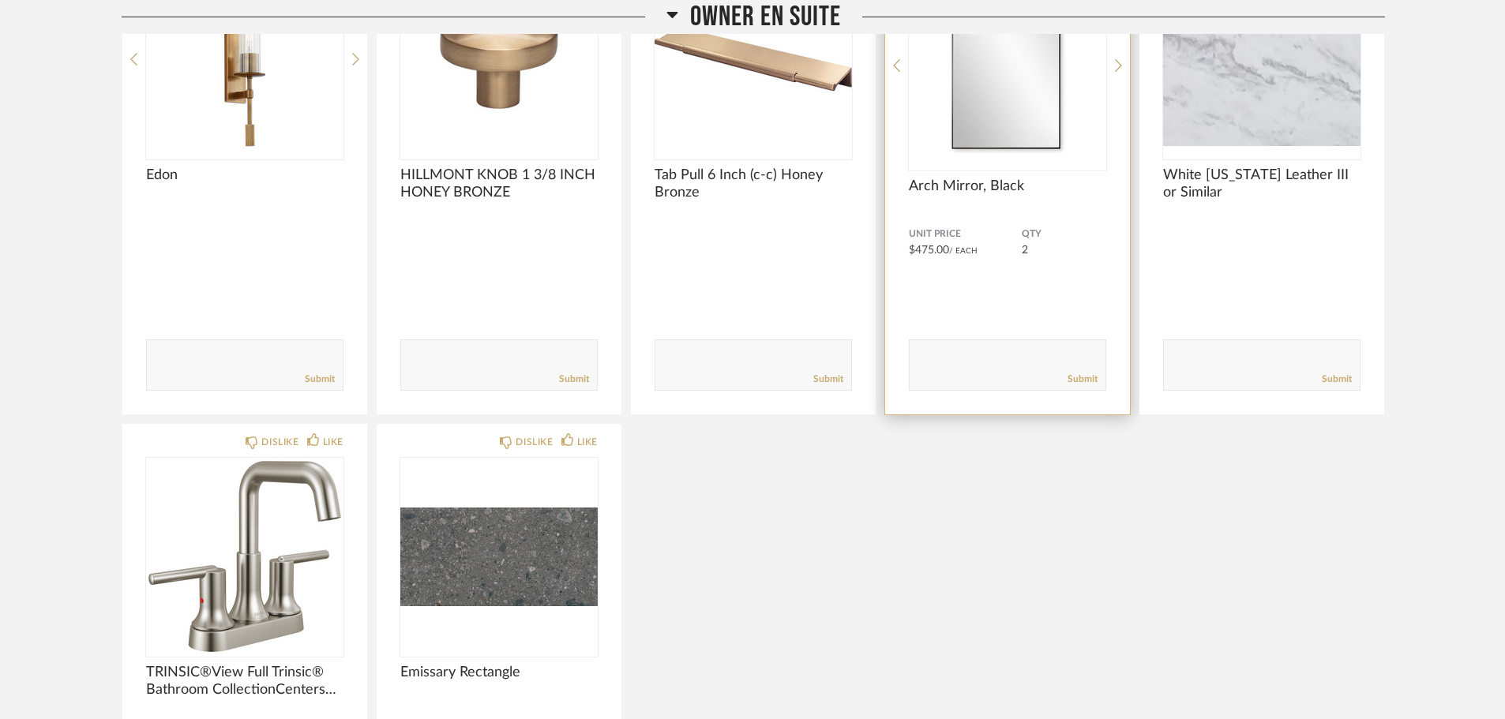
scroll to position [1955, 0]
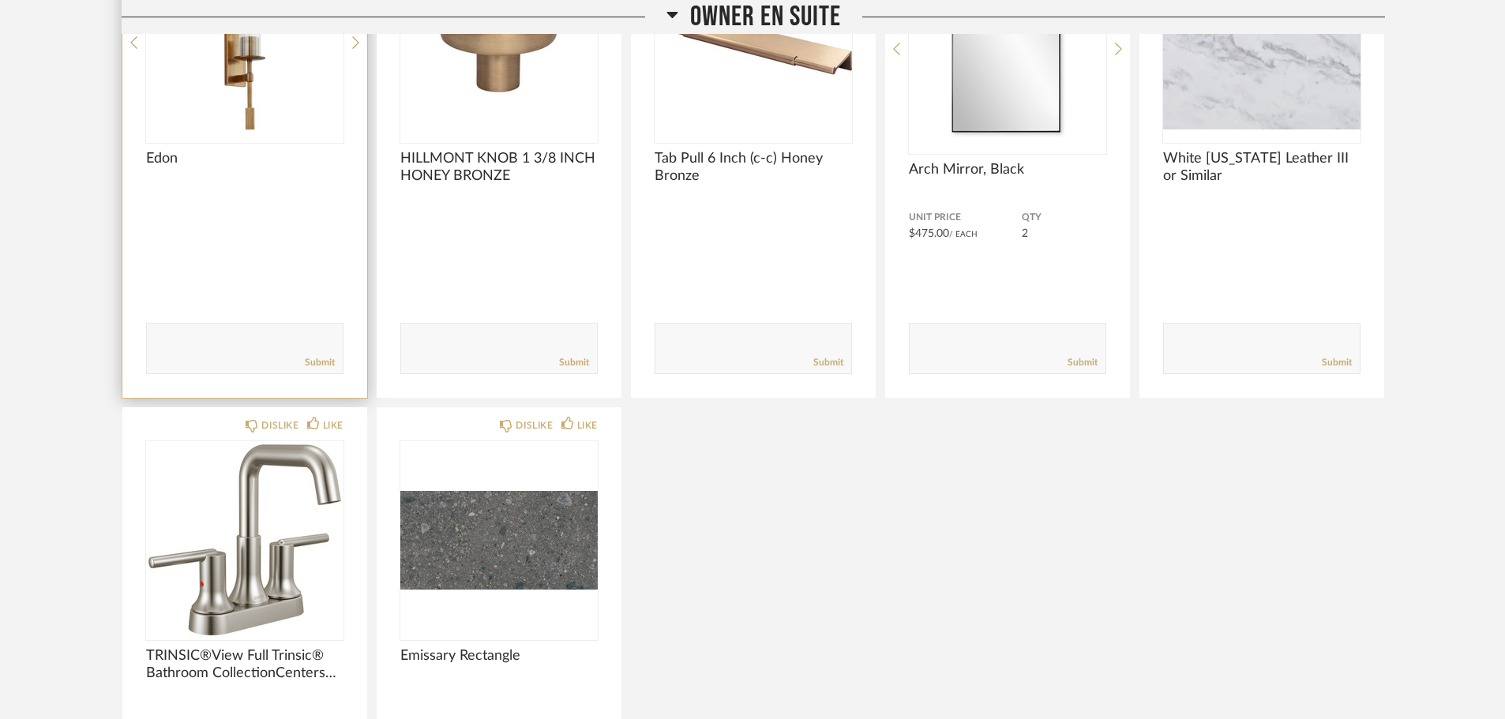
click at [152, 150] on span "Edon" at bounding box center [244, 158] width 197 height 17
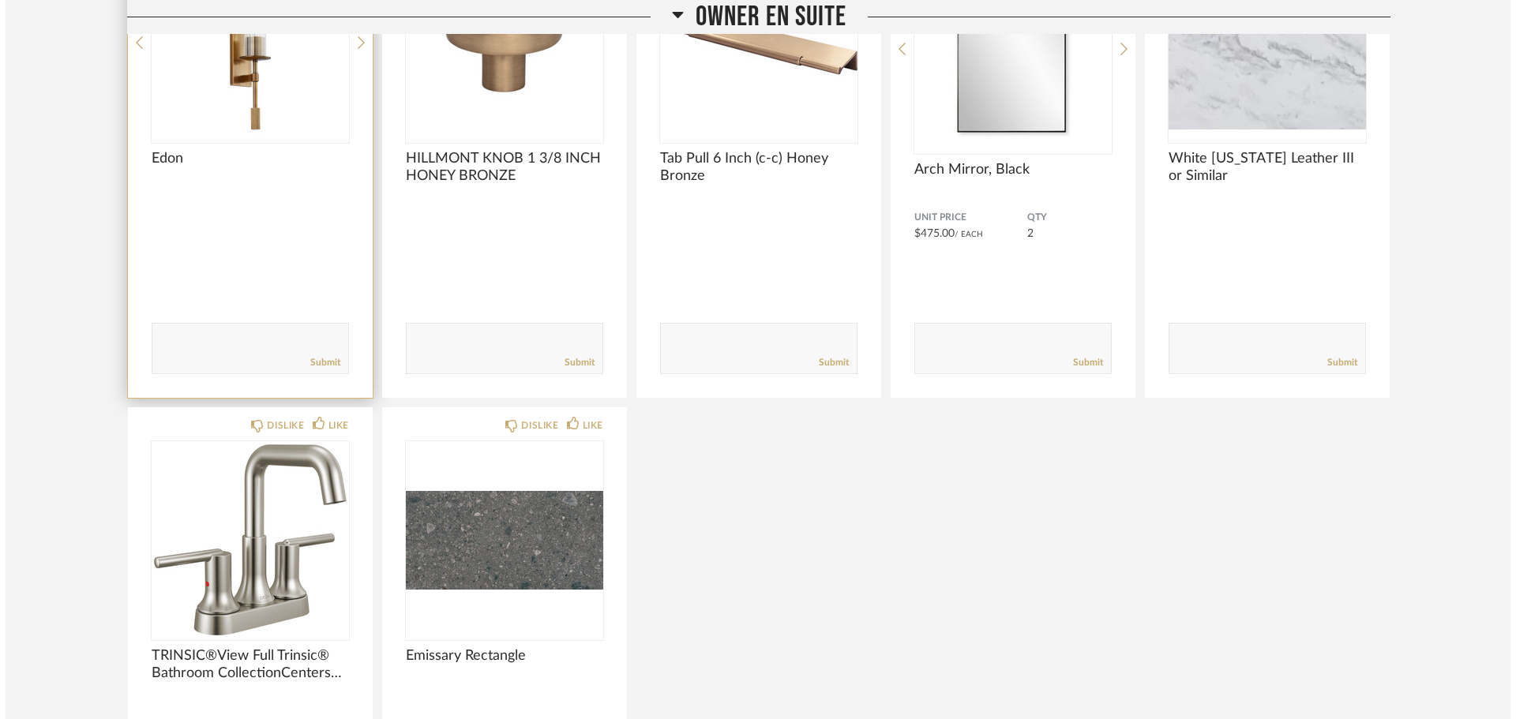
scroll to position [0, 0]
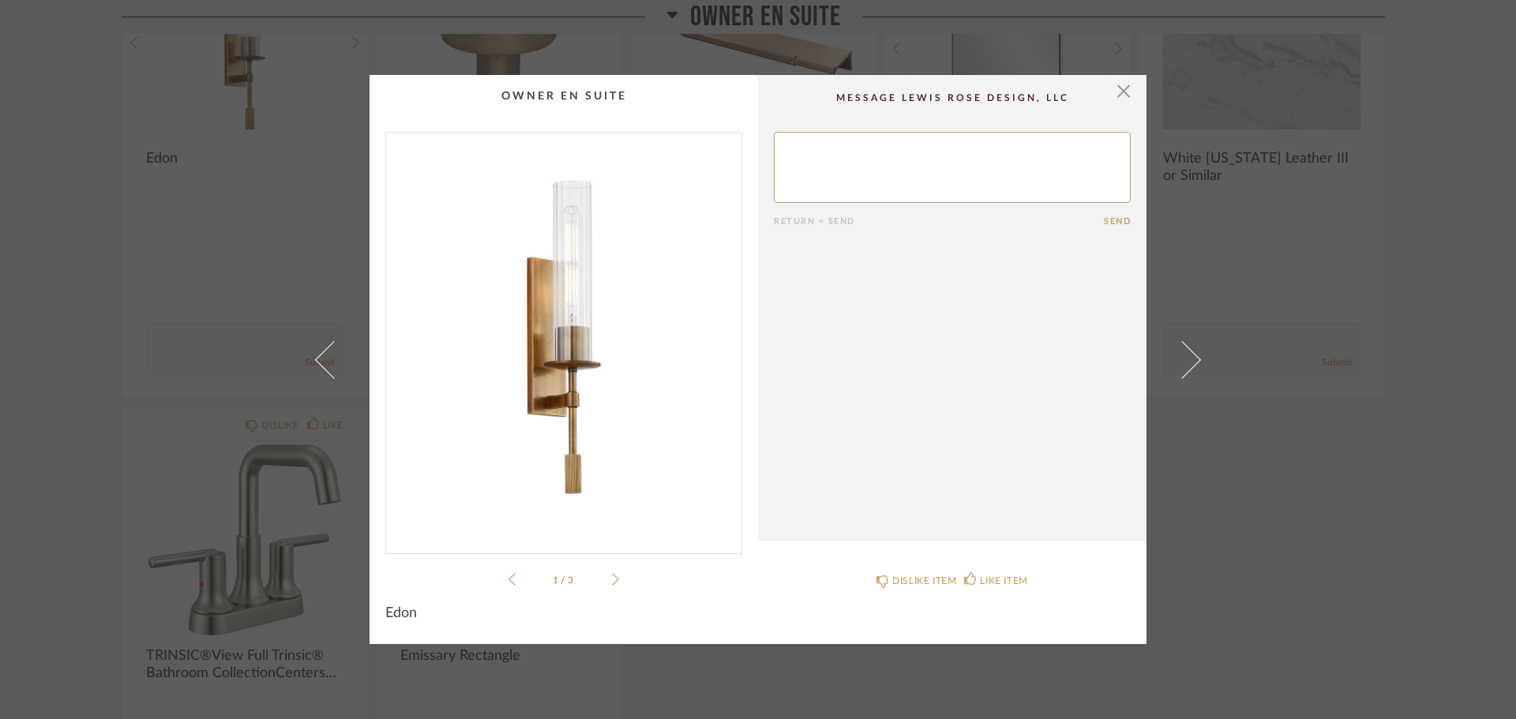
click at [612, 586] on icon at bounding box center [615, 579] width 7 height 14
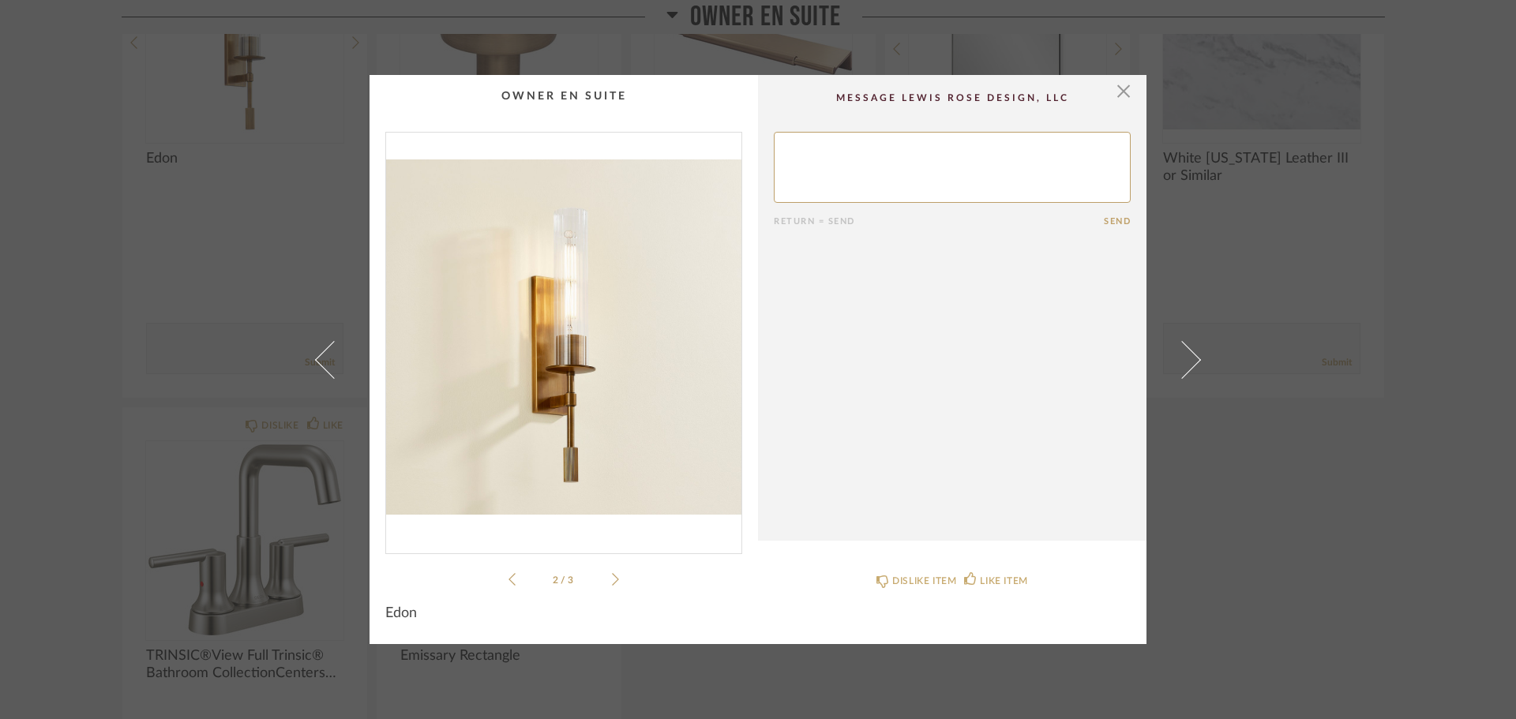
click at [612, 586] on icon at bounding box center [615, 579] width 7 height 14
click at [516, 580] on li "3 / 3" at bounding box center [564, 579] width 96 height 19
click at [509, 579] on icon at bounding box center [512, 579] width 7 height 14
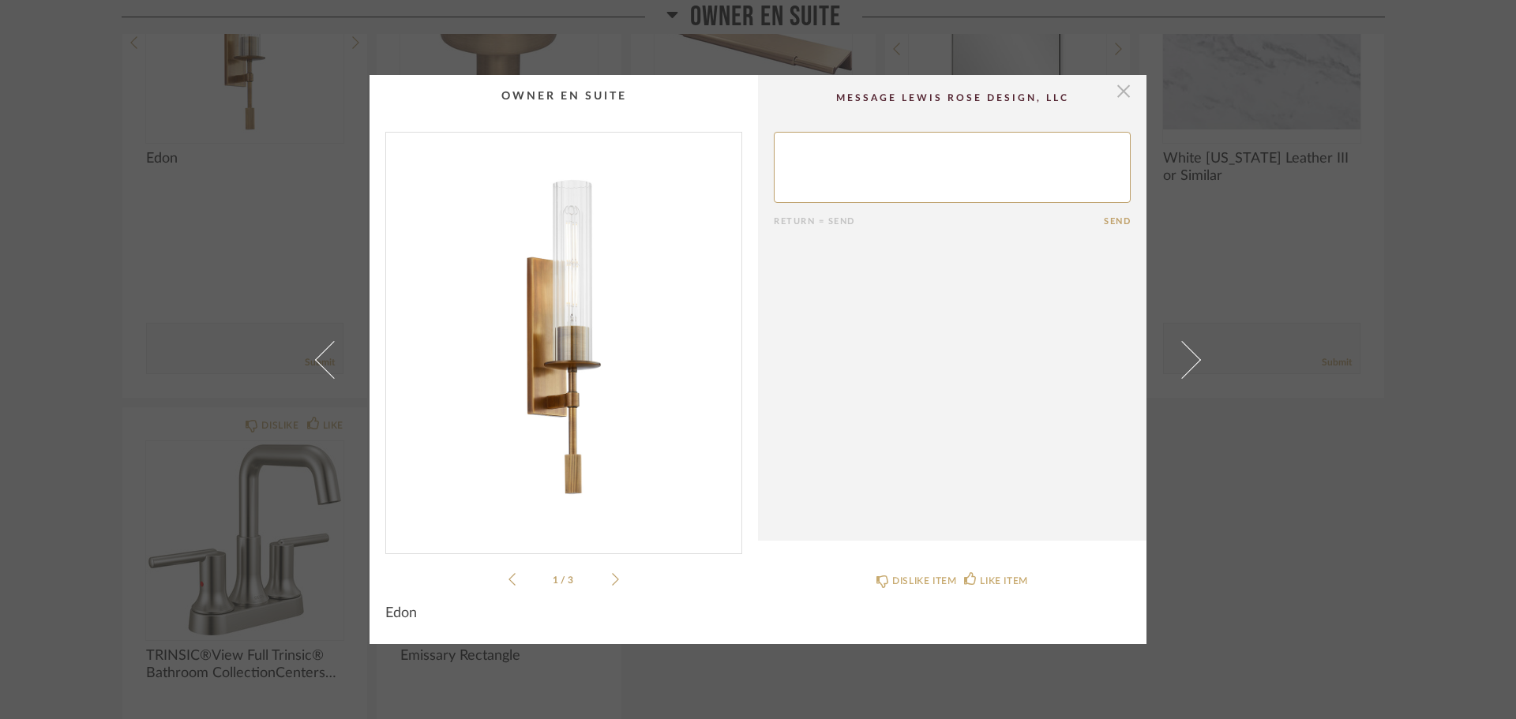
drag, startPoint x: 1119, startPoint y: 101, endPoint x: 1098, endPoint y: 114, distance: 24.8
click at [1119, 101] on span "button" at bounding box center [1124, 91] width 32 height 32
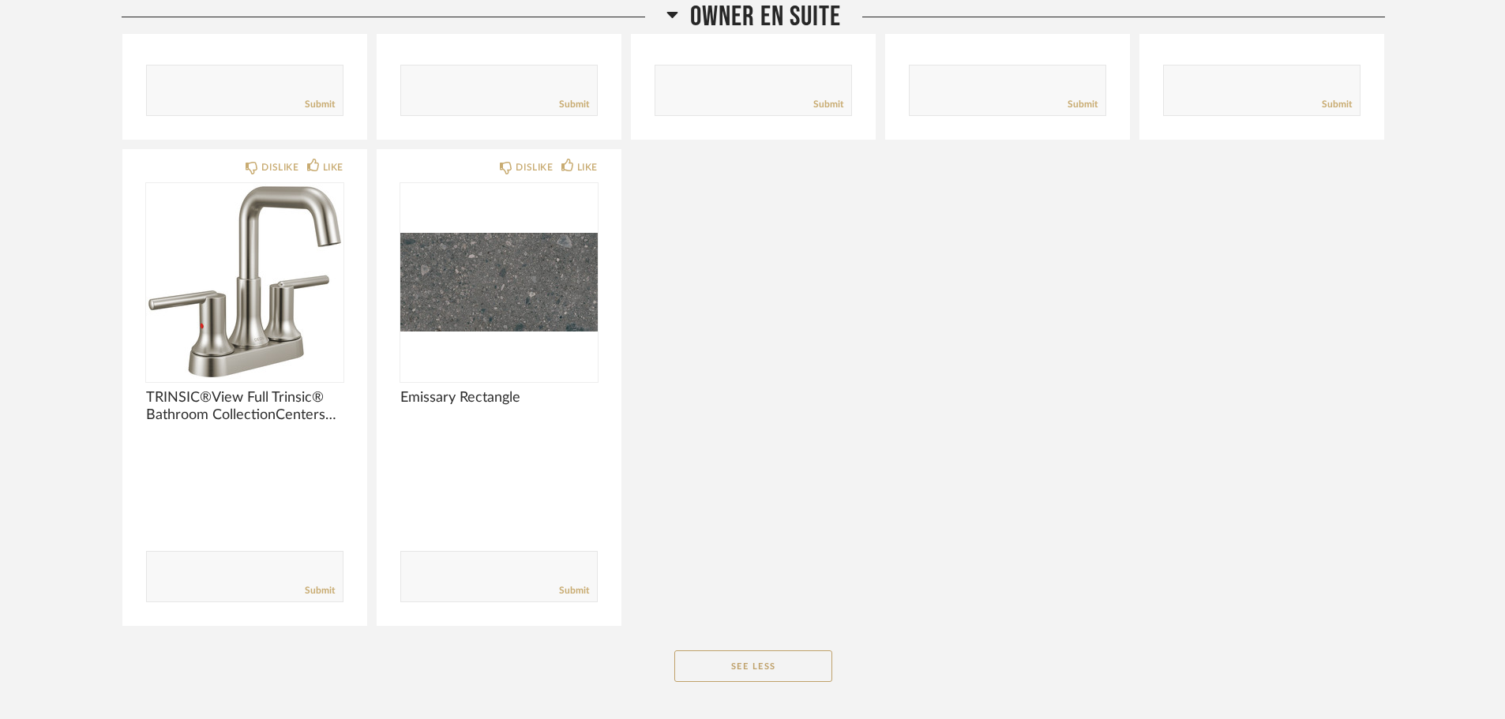
scroll to position [2214, 0]
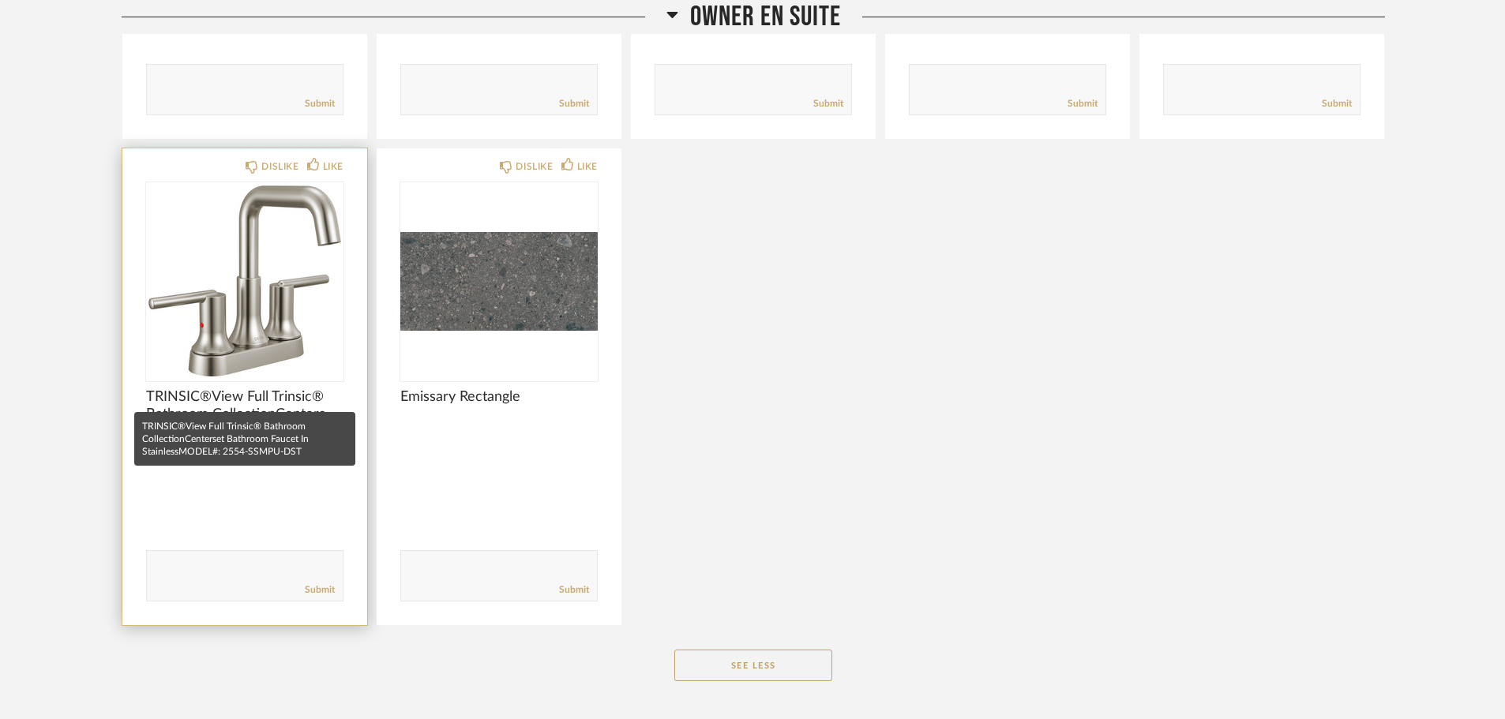
click at [258, 401] on span "TRINSIC®View Full Trinsic® Bathroom CollectionCenterset Bathroom Faucet In Stai…" at bounding box center [244, 405] width 197 height 35
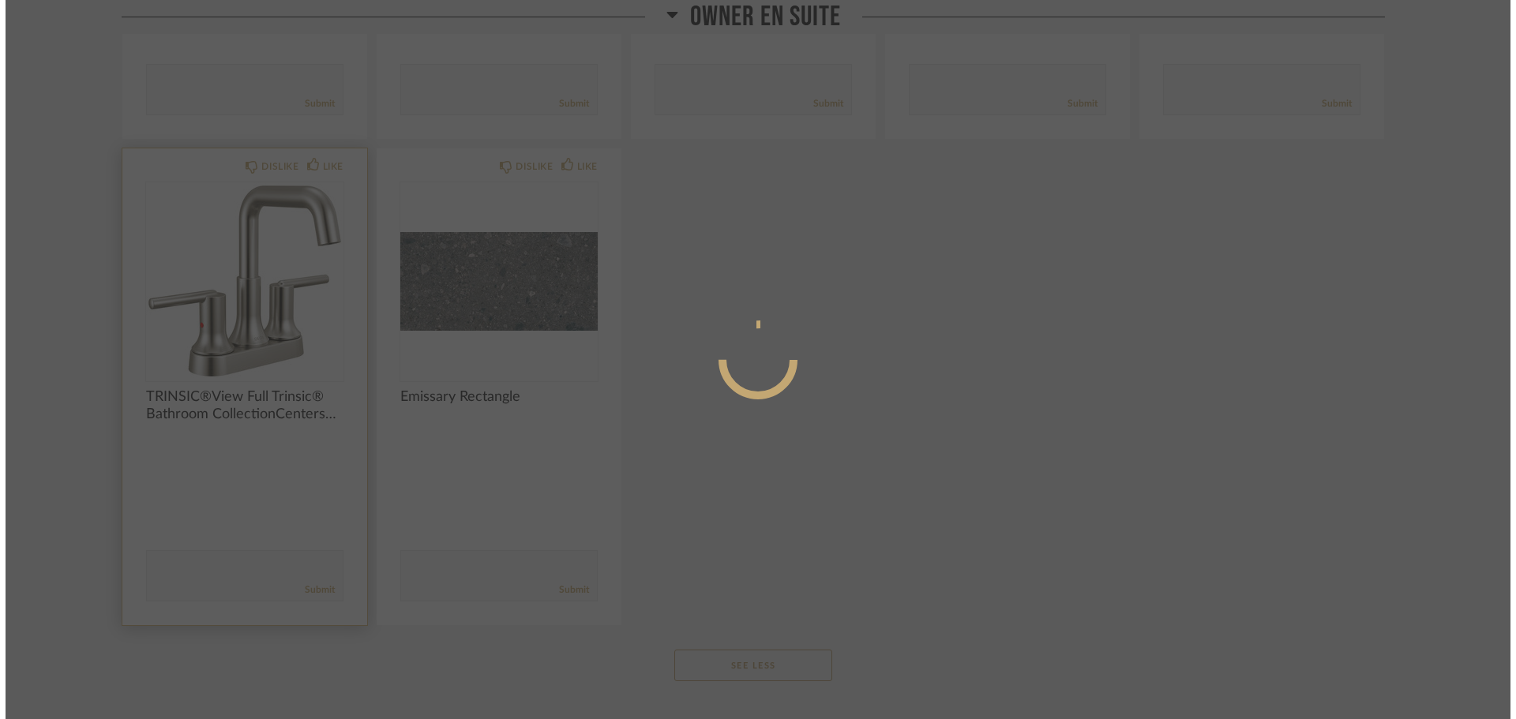
scroll to position [0, 0]
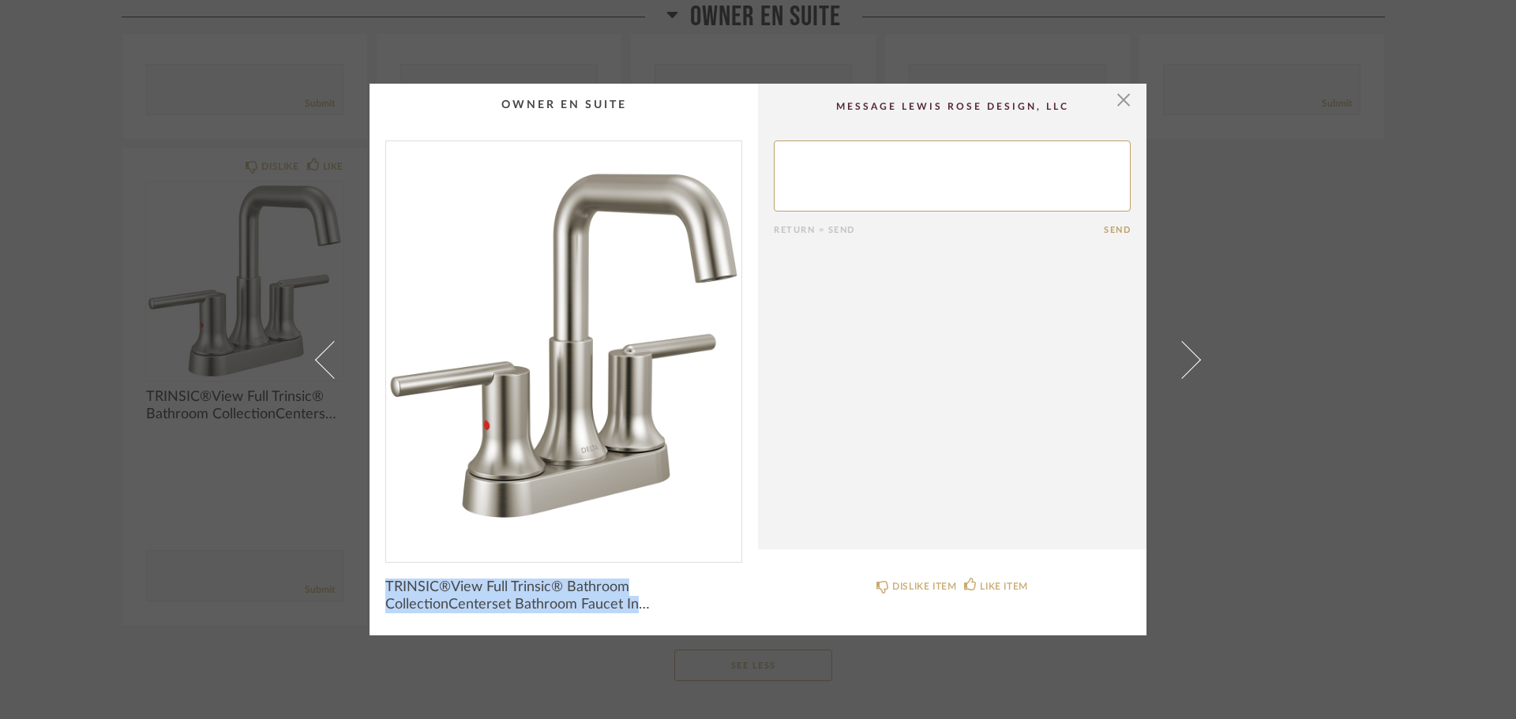
drag, startPoint x: 377, startPoint y: 585, endPoint x: 738, endPoint y: 621, distance: 363.5
click at [738, 621] on div "× Return = Send Send TRINSIC®View Full Trinsic® Bathroom CollectionCenterset Ba…" at bounding box center [758, 360] width 777 height 552
copy span "TRINSIC®View Full Trinsic® Bathroom CollectionCenterset Bathroom Faucet In Stai…"
click at [1117, 103] on span "button" at bounding box center [1124, 100] width 32 height 32
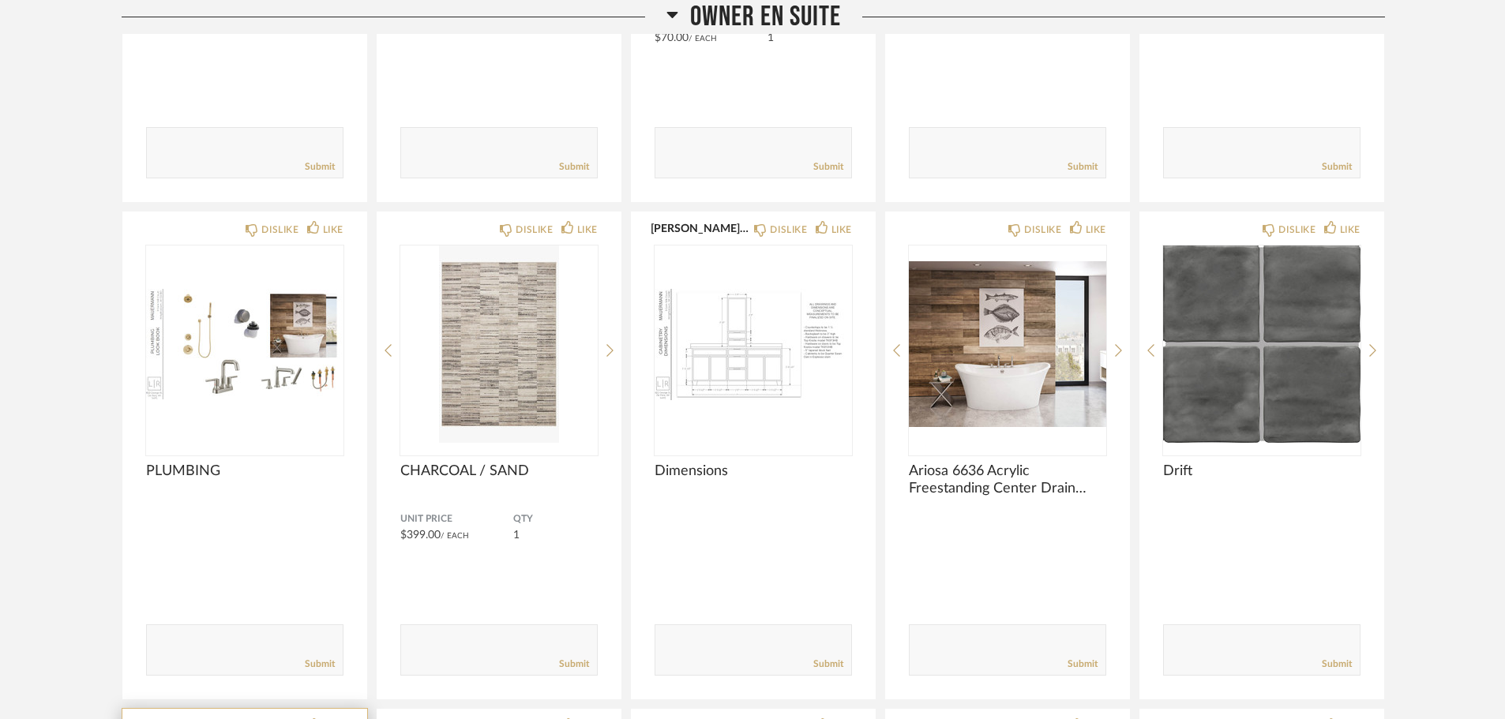
scroll to position [635, 0]
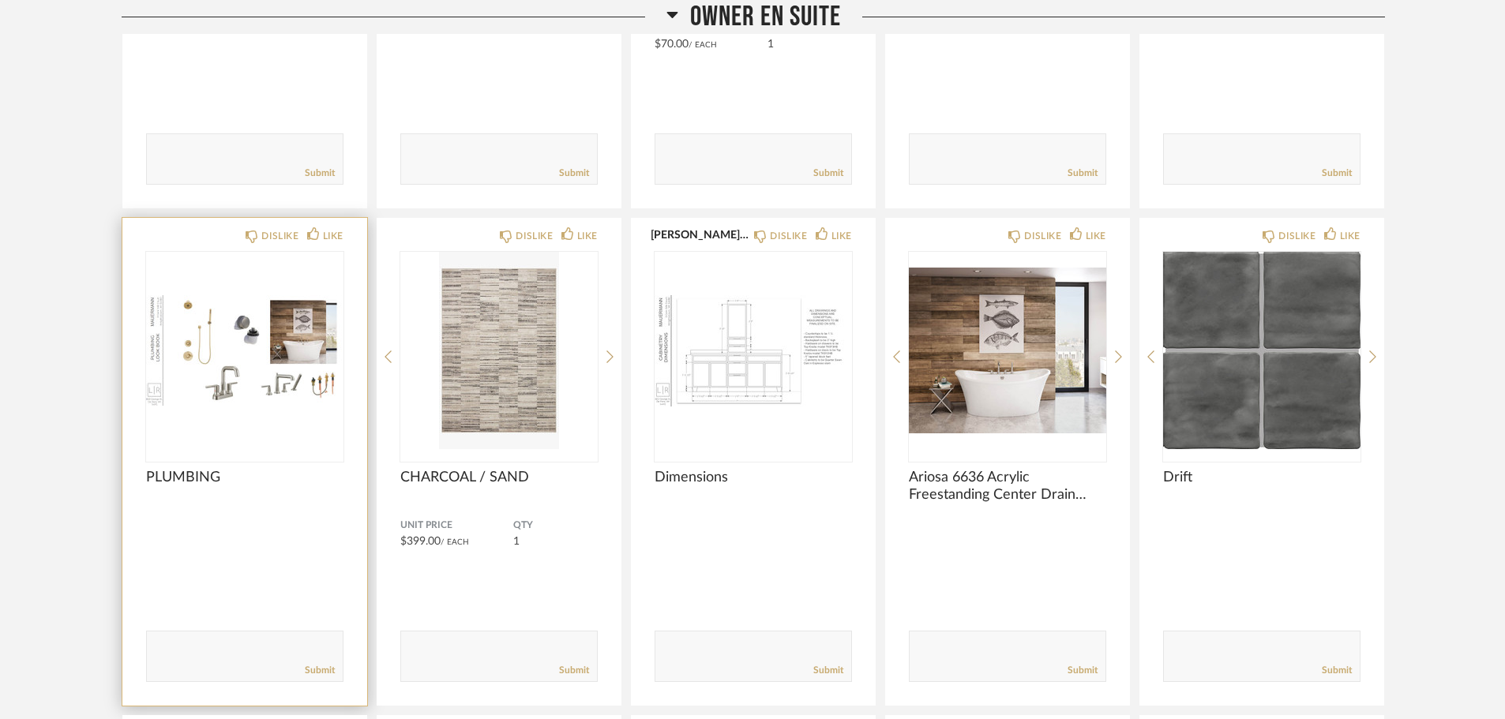
click at [264, 397] on img "0" at bounding box center [244, 350] width 197 height 197
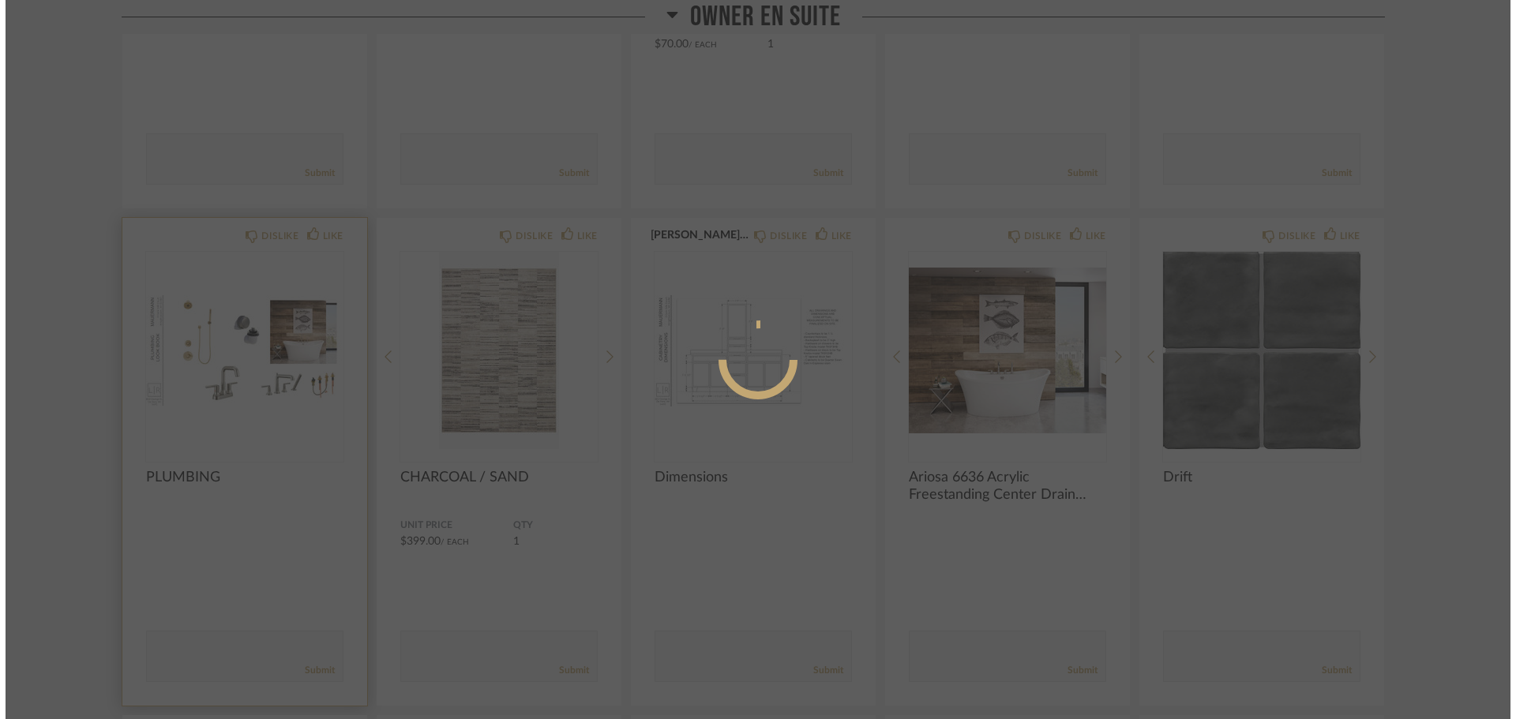
scroll to position [0, 0]
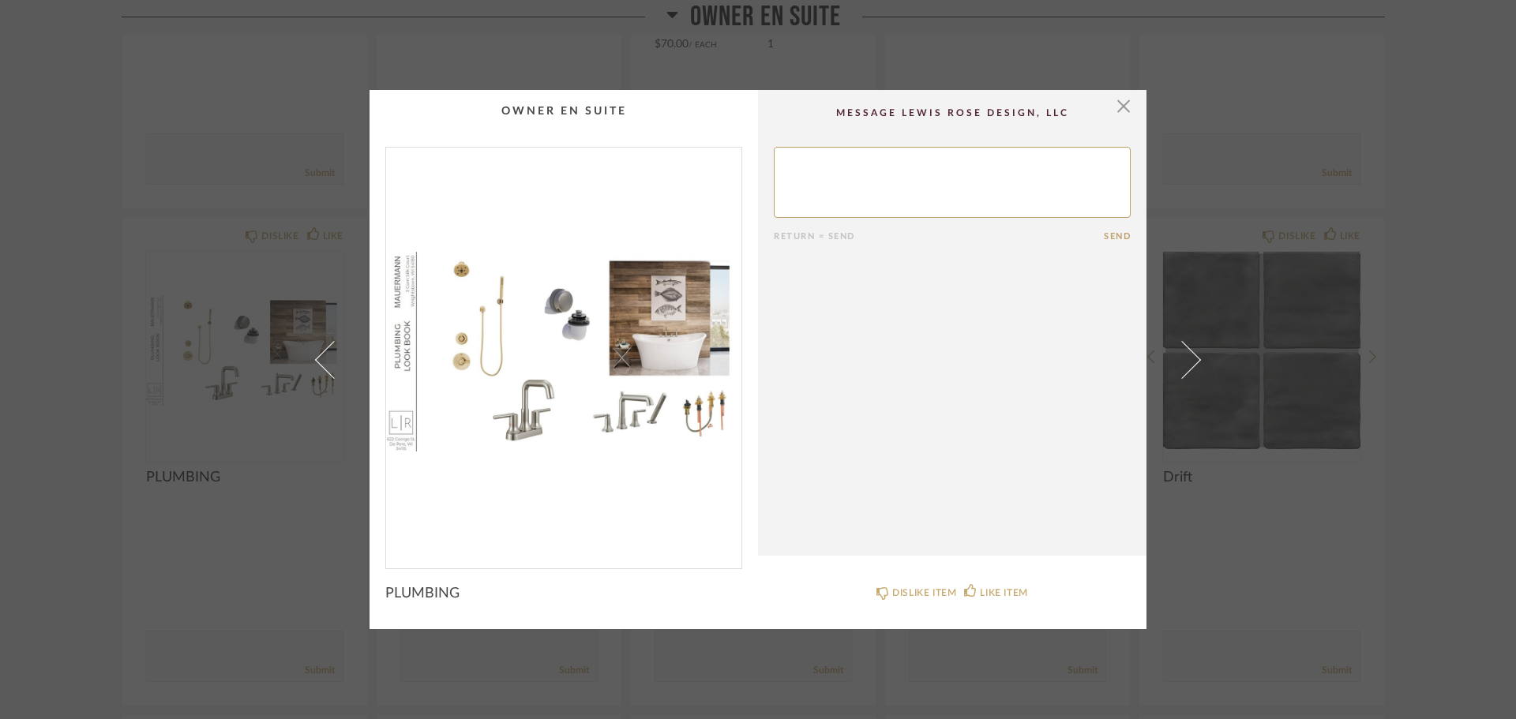
click at [1449, 634] on div "× Return = Send Send PLUMBING DISLIKE ITEM LIKE ITEM" at bounding box center [758, 359] width 1516 height 719
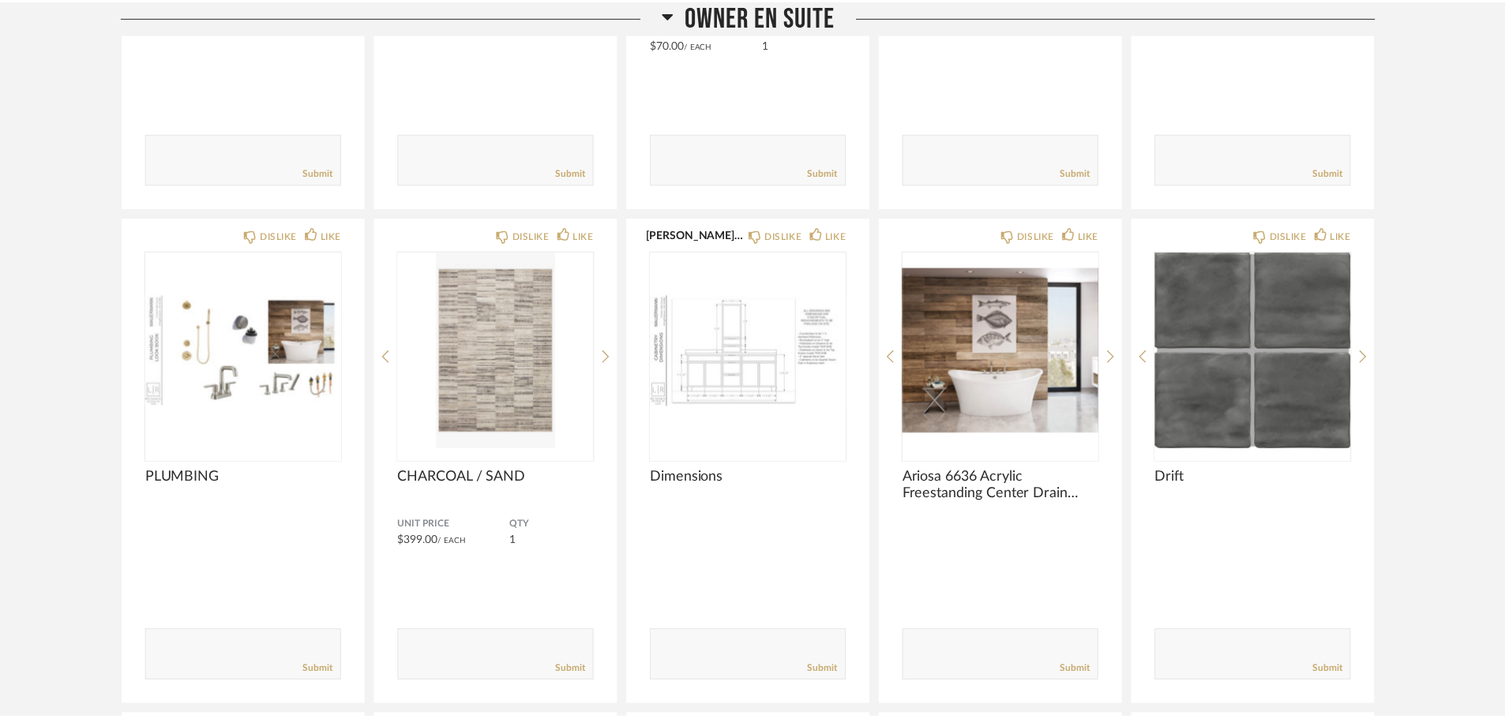
scroll to position [635, 0]
